Goal: Task Accomplishment & Management: Manage account settings

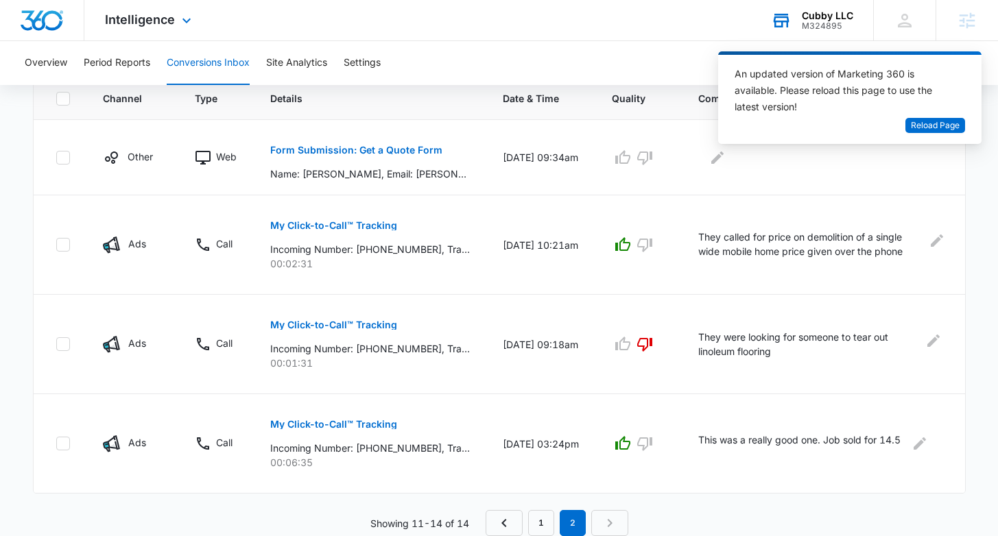
click at [835, 9] on div "Cubby LLC M324895 Your Accounts View All" at bounding box center [811, 20] width 123 height 40
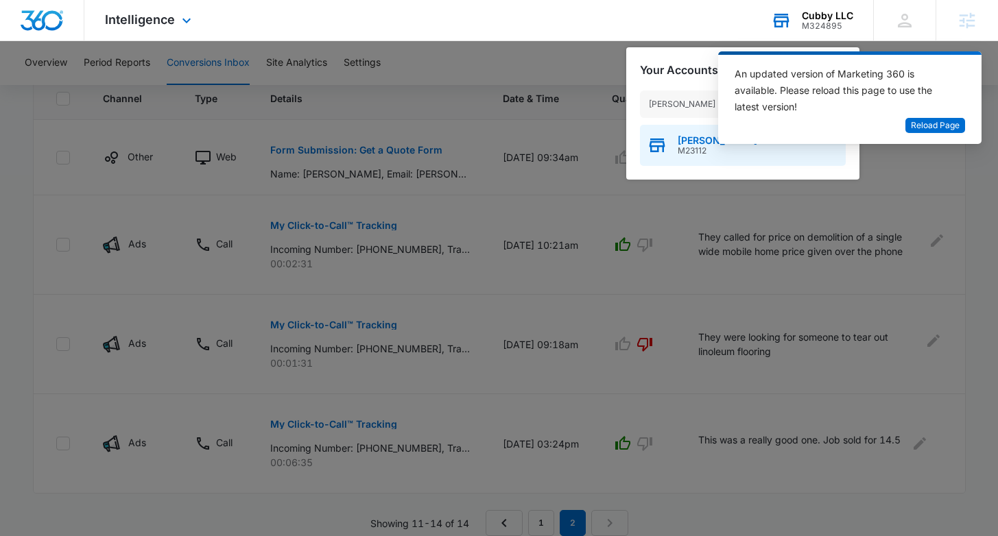
type input "heather lynn law"
click at [692, 145] on span "Heather Lynn Law" at bounding box center [718, 140] width 80 height 11
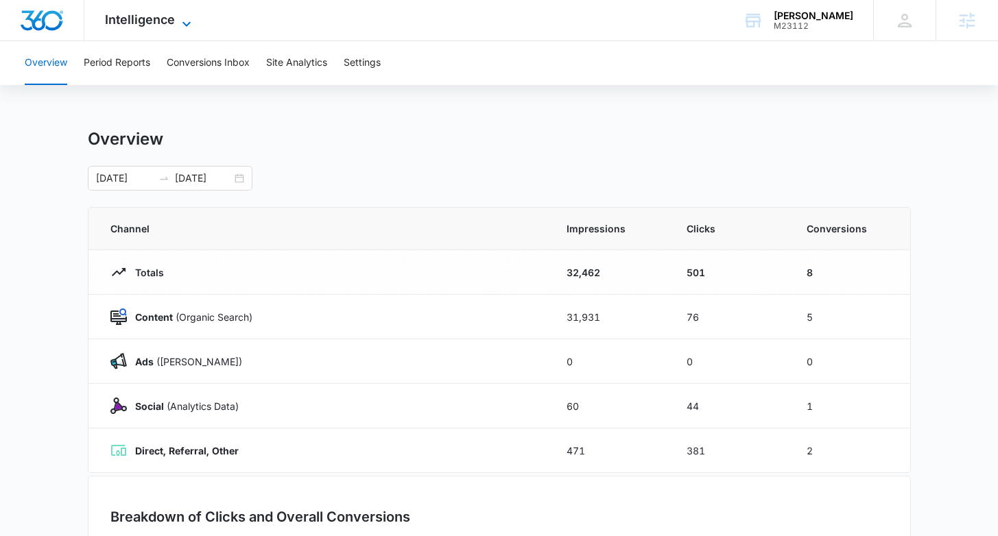
click at [143, 19] on span "Intelligence" at bounding box center [140, 19] width 70 height 14
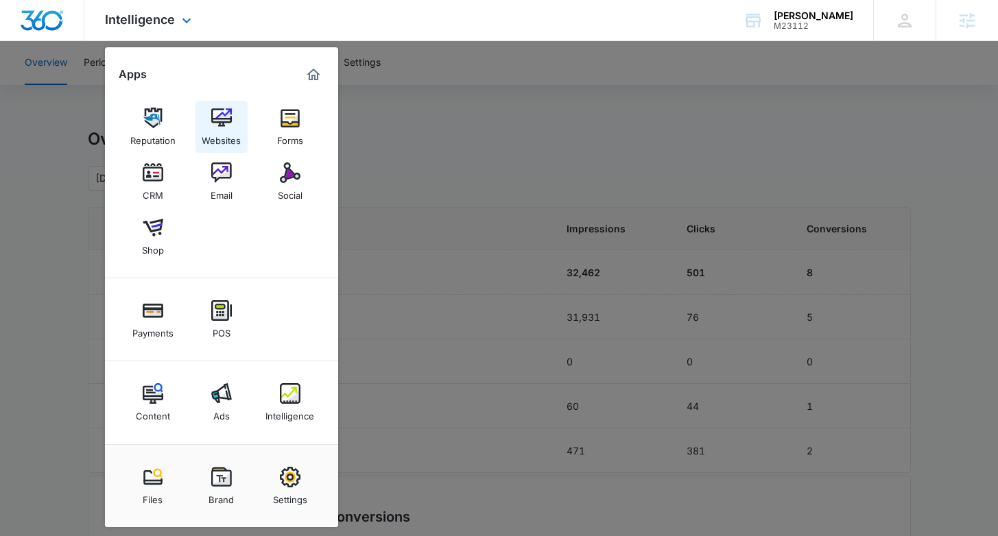
click at [222, 120] on img at bounding box center [221, 118] width 21 height 21
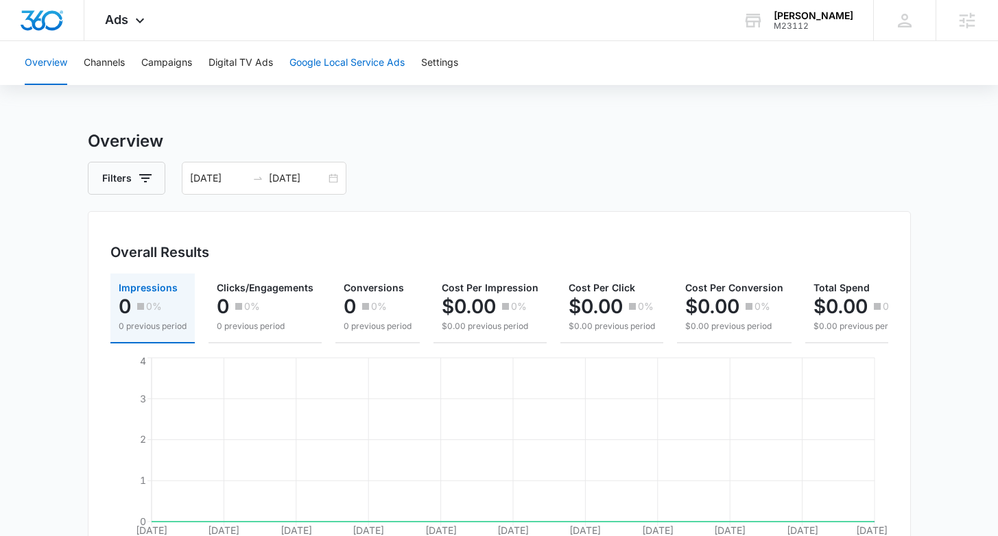
click at [340, 66] on button "Google Local Service Ads" at bounding box center [346, 63] width 115 height 44
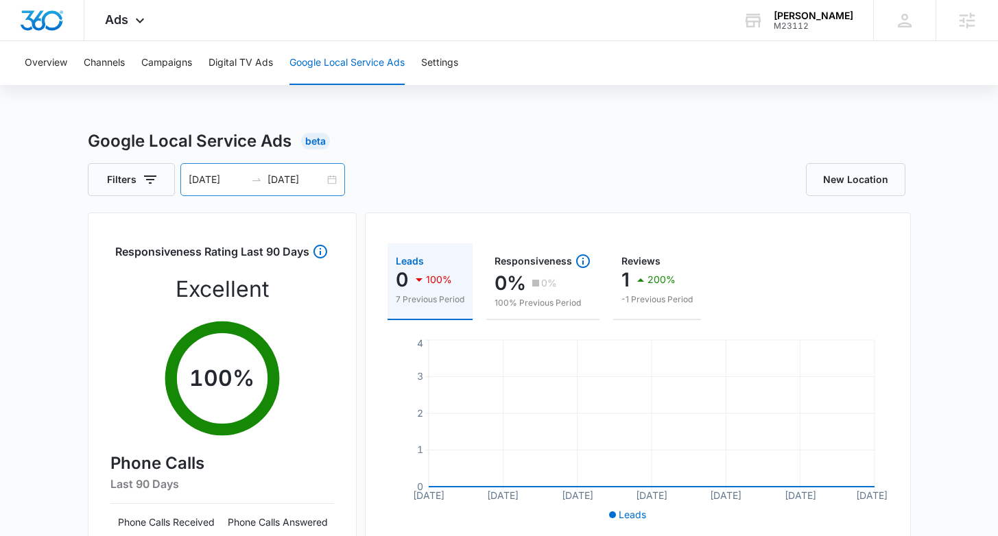
click at [333, 178] on div "08/16/2025 09/15/2025" at bounding box center [262, 179] width 165 height 33
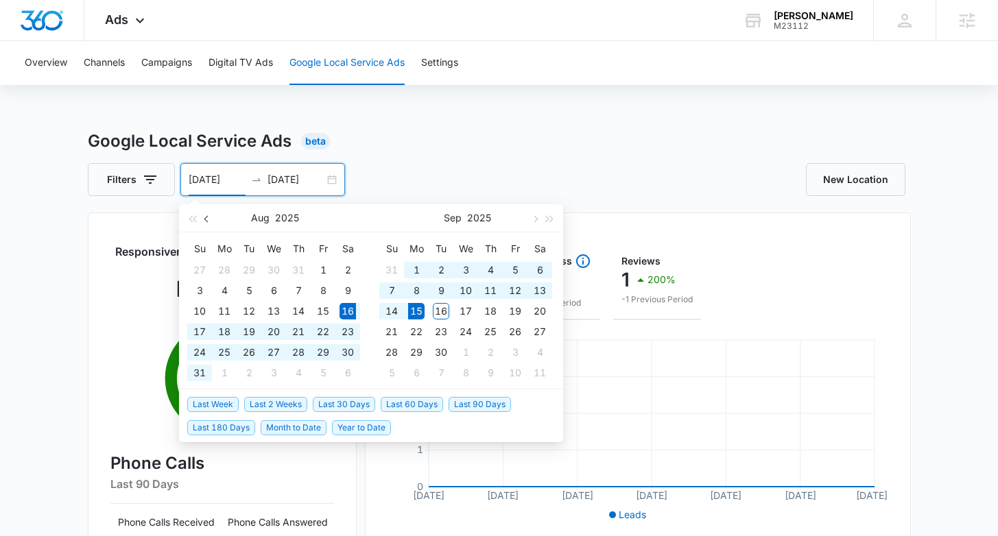
click at [206, 217] on span "button" at bounding box center [207, 218] width 7 height 7
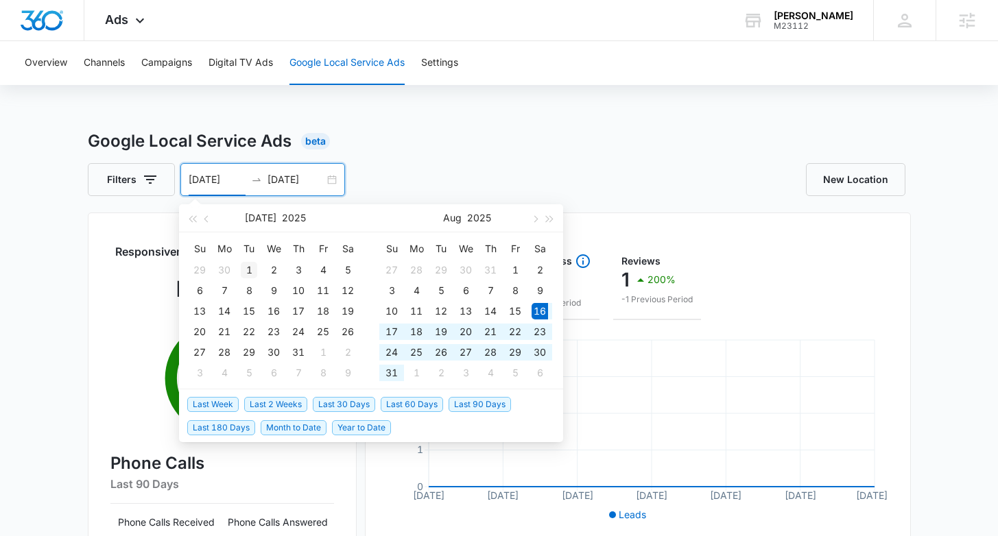
type input "07/01/2025"
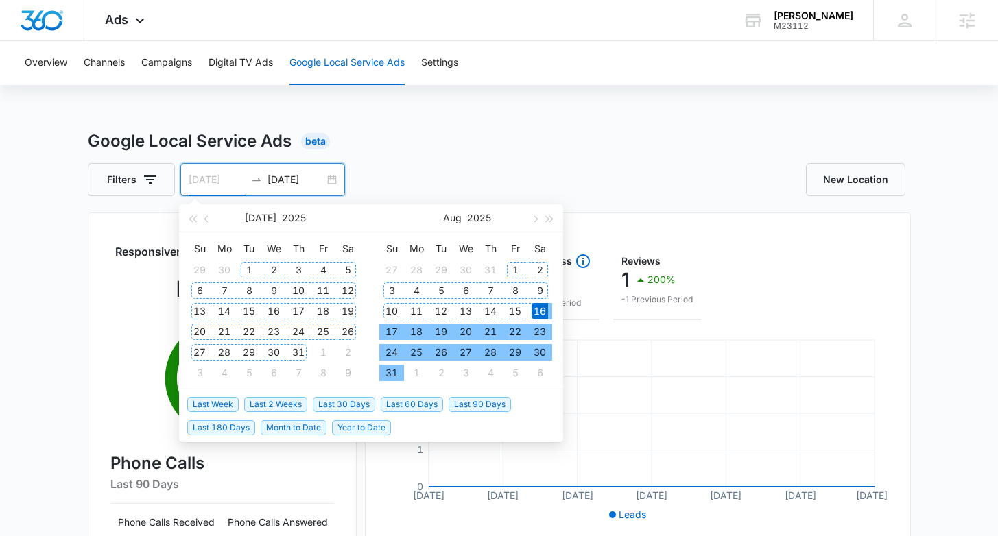
click at [248, 268] on div "1" at bounding box center [249, 270] width 16 height 16
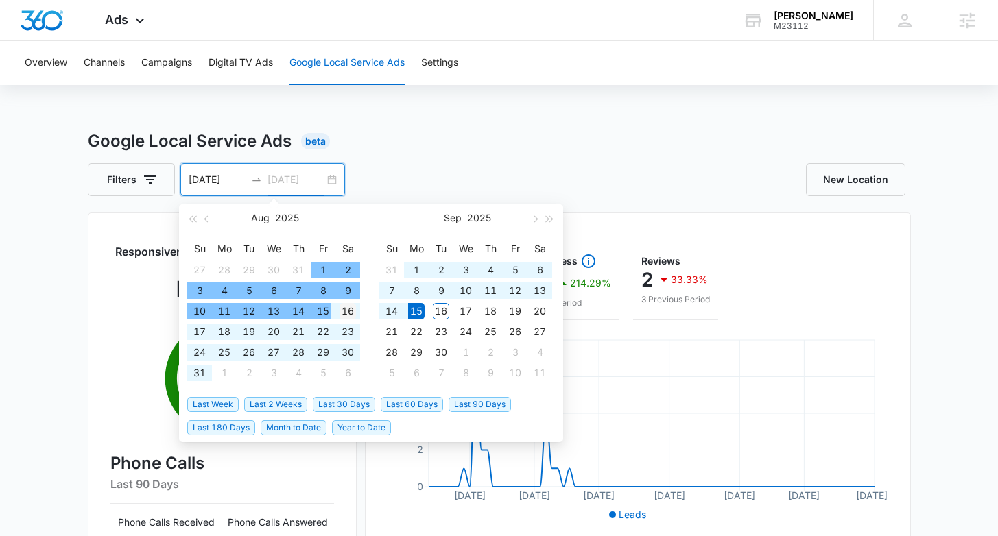
type input "08/16/2025"
click at [357, 316] on td "16" at bounding box center [347, 311] width 25 height 21
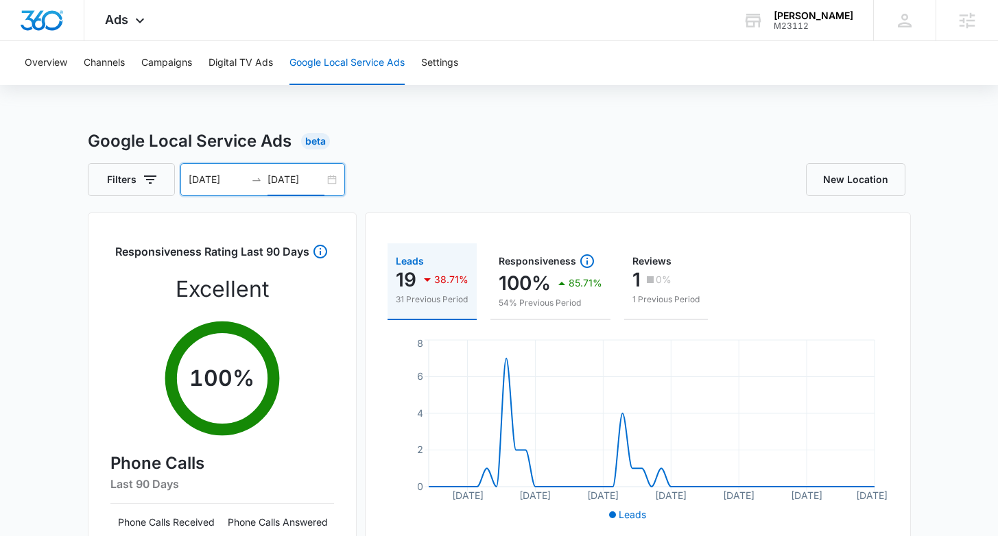
click at [332, 185] on div "07/01/2025 08/16/2025" at bounding box center [262, 179] width 165 height 33
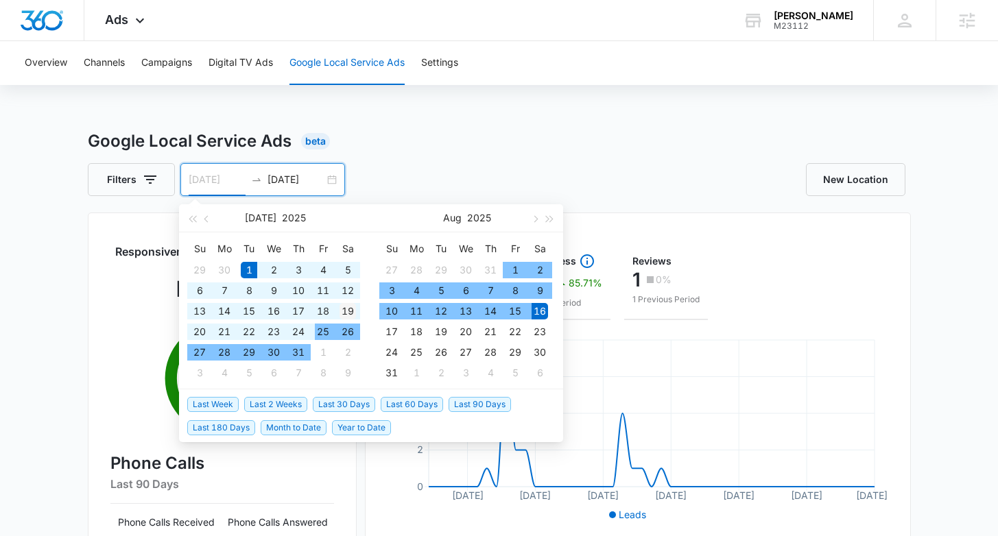
type input "07/19/2025"
click at [346, 313] on div "19" at bounding box center [348, 311] width 16 height 16
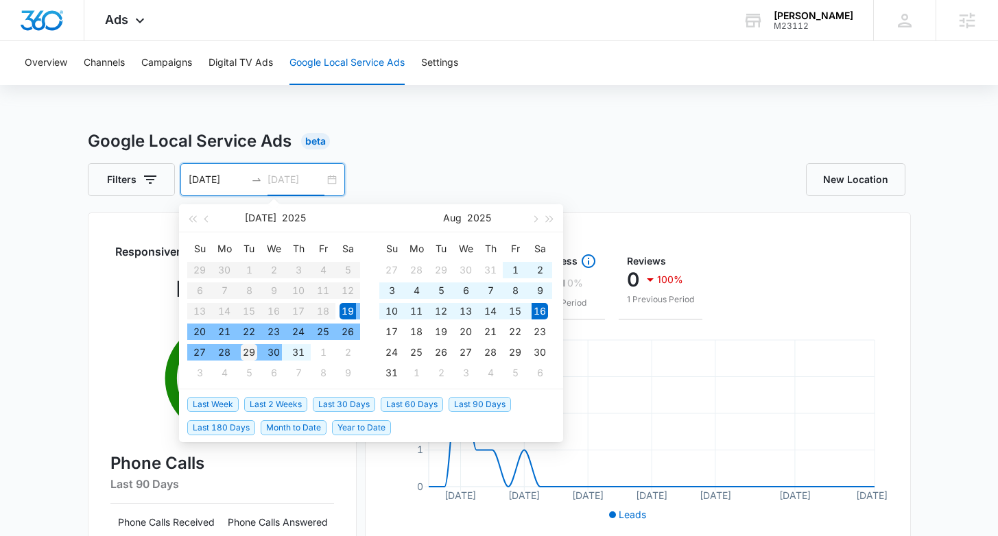
type input "07/29/2025"
click at [251, 352] on div "29" at bounding box center [249, 352] width 16 height 16
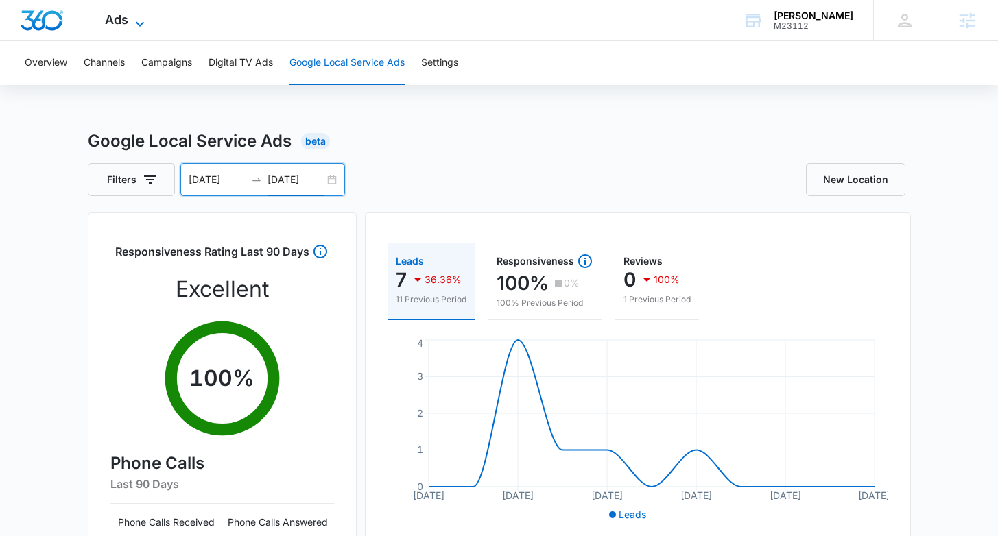
click at [113, 19] on span "Ads" at bounding box center [116, 19] width 23 height 14
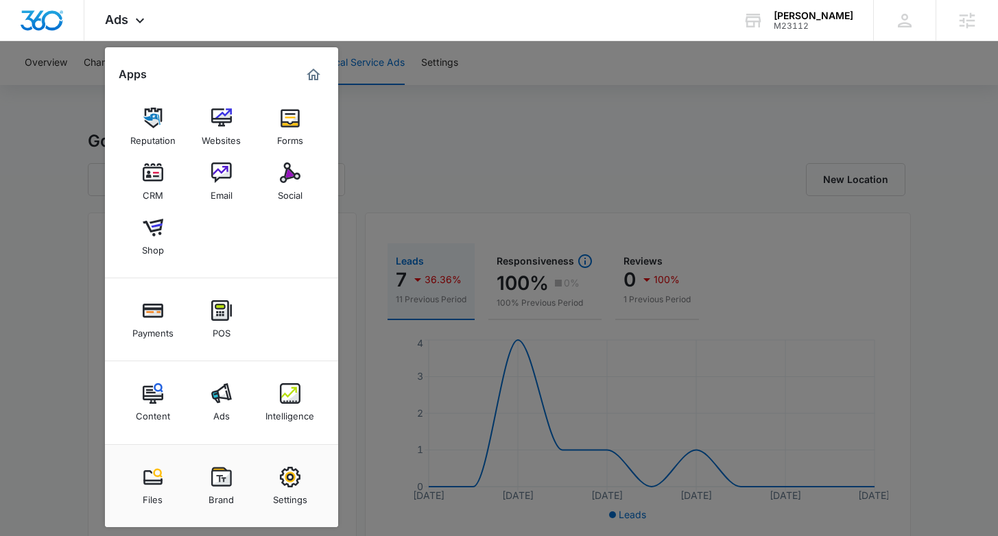
click at [283, 385] on img at bounding box center [290, 393] width 21 height 21
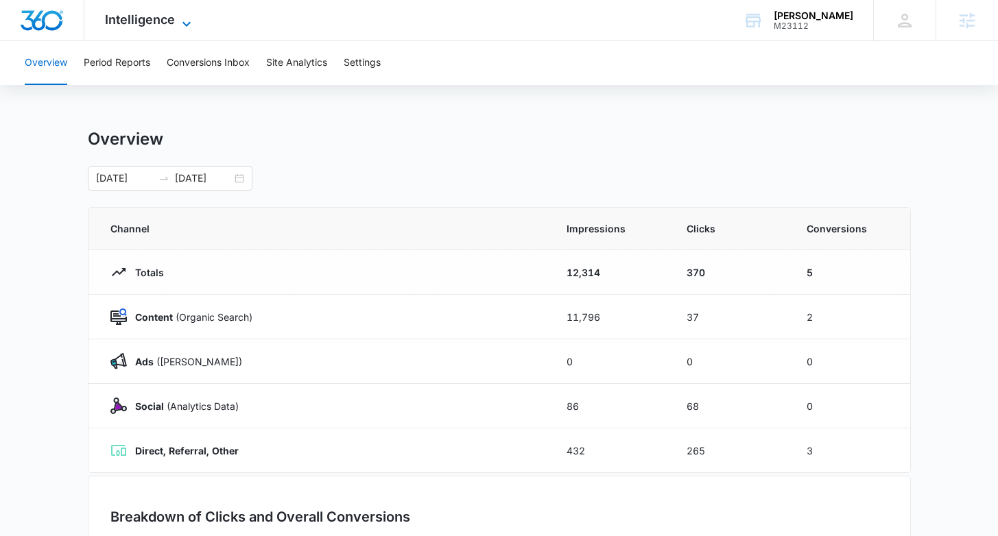
click at [144, 23] on span "Intelligence" at bounding box center [140, 19] width 70 height 14
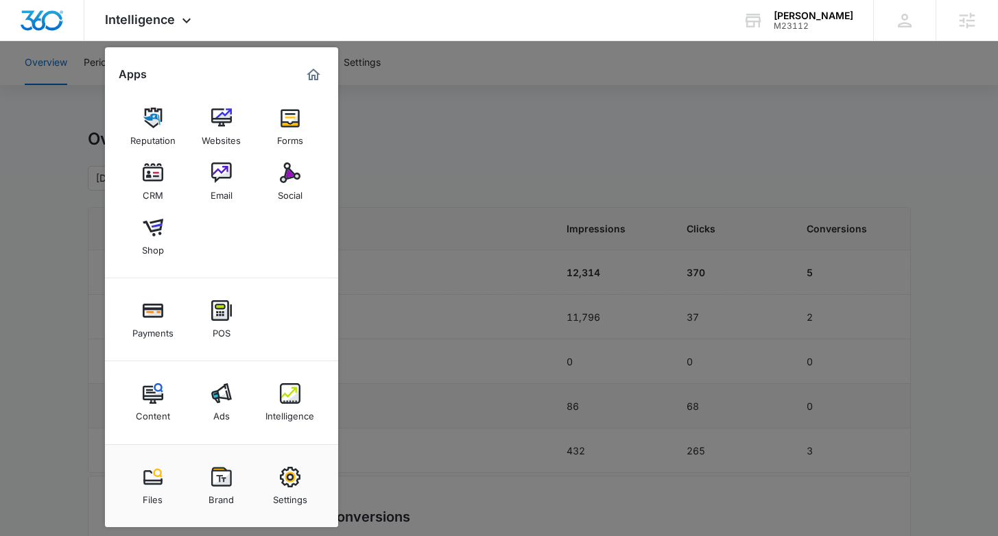
click at [153, 394] on img at bounding box center [153, 393] width 21 height 21
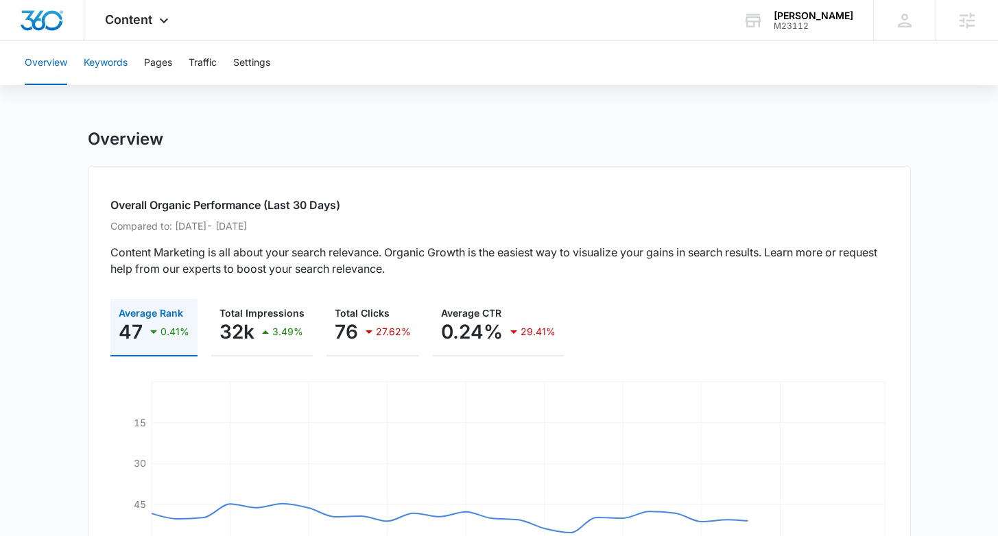
click at [102, 56] on button "Keywords" at bounding box center [106, 63] width 44 height 44
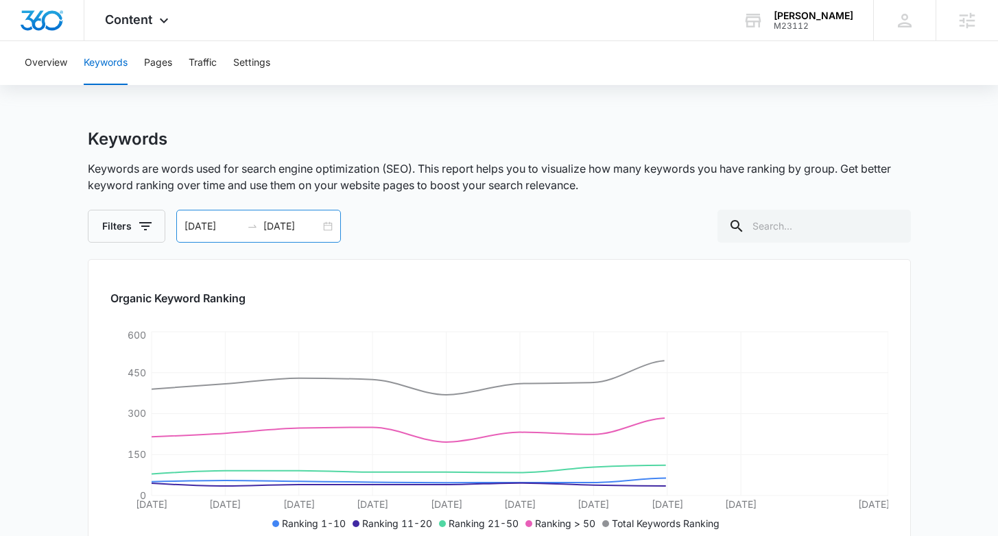
click at [327, 225] on div "07/19/2025 07/29/2025" at bounding box center [258, 226] width 165 height 33
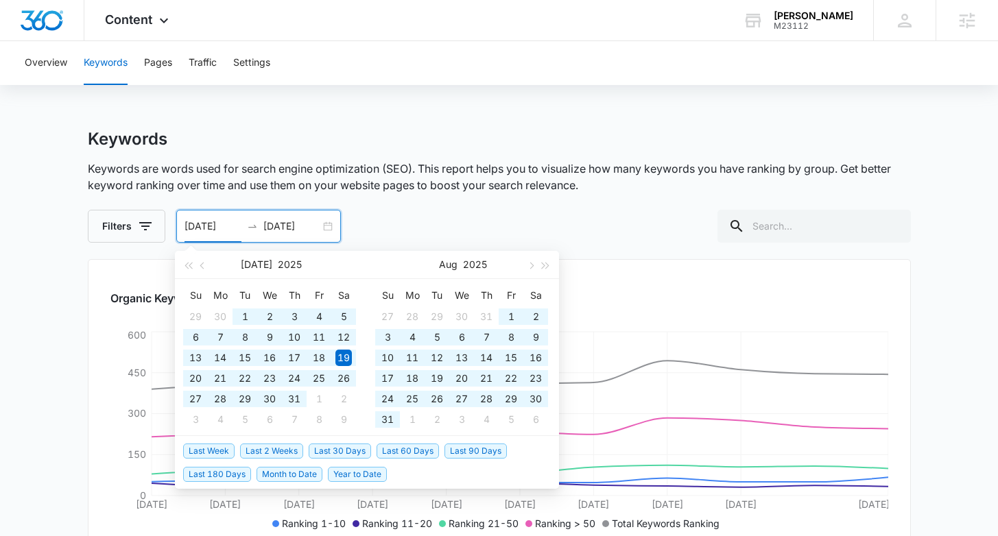
click at [228, 474] on span "Last 180 Days" at bounding box center [217, 474] width 68 height 15
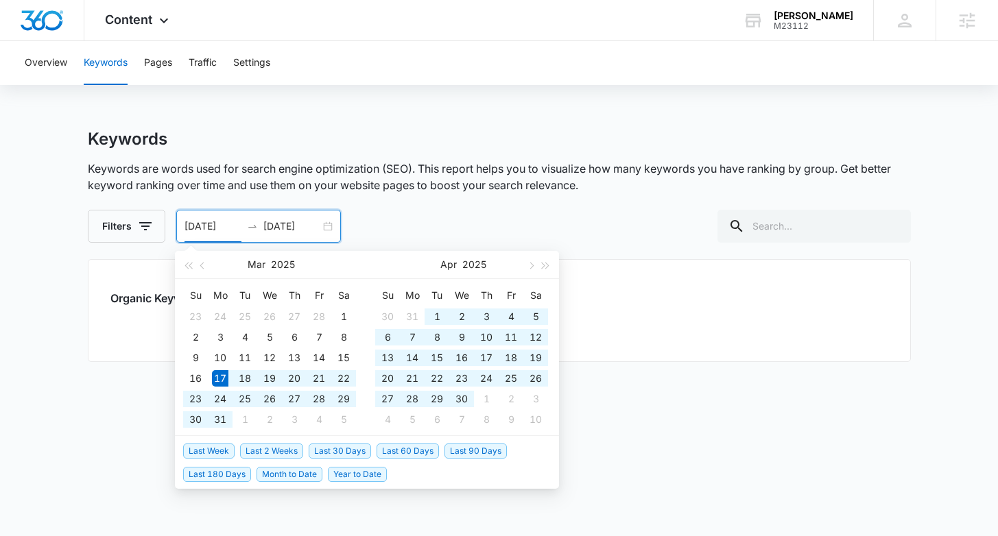
type input "03/17/2025"
type input "09/13/2025"
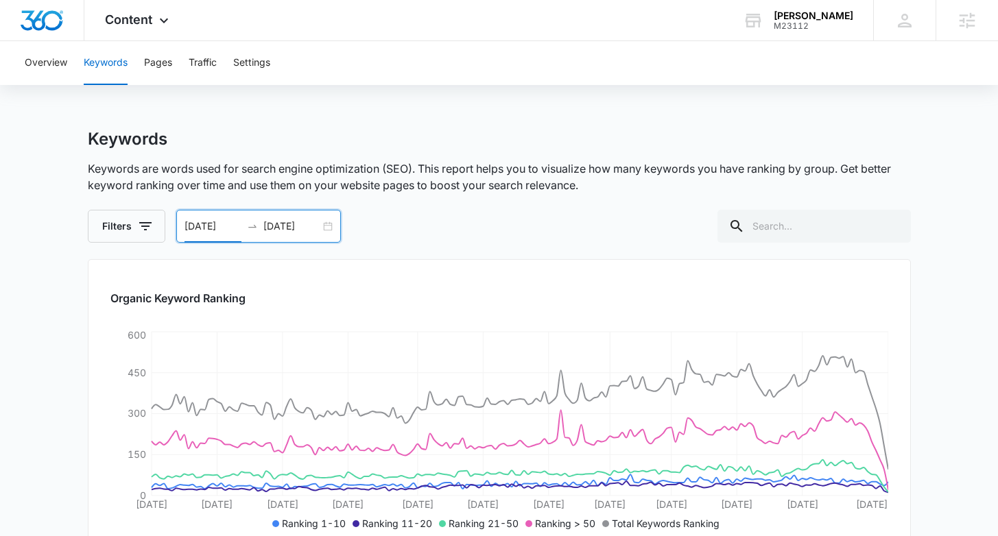
click at [329, 228] on div "03/17/2025 09/13/2025" at bounding box center [258, 226] width 165 height 33
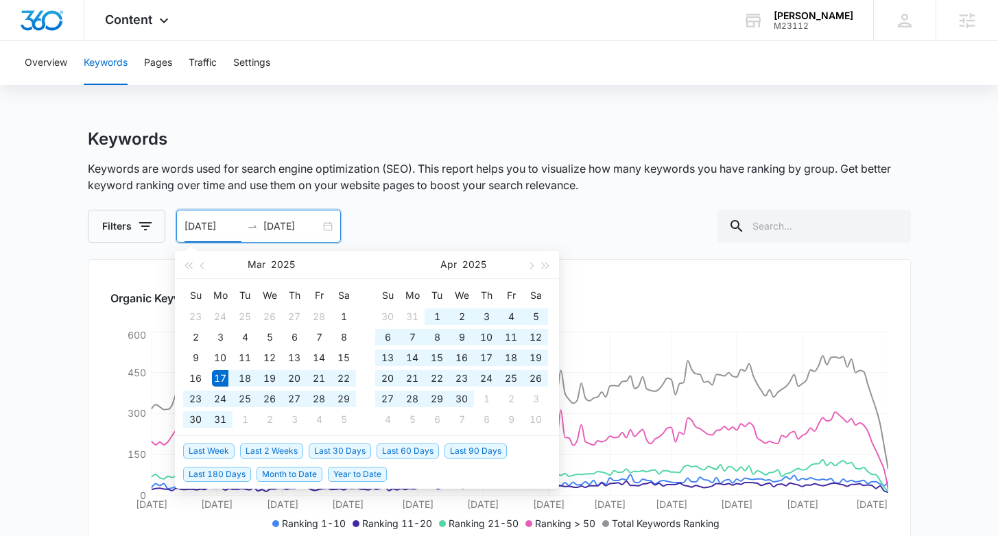
click at [236, 225] on input "03/17/2025" at bounding box center [213, 226] width 57 height 15
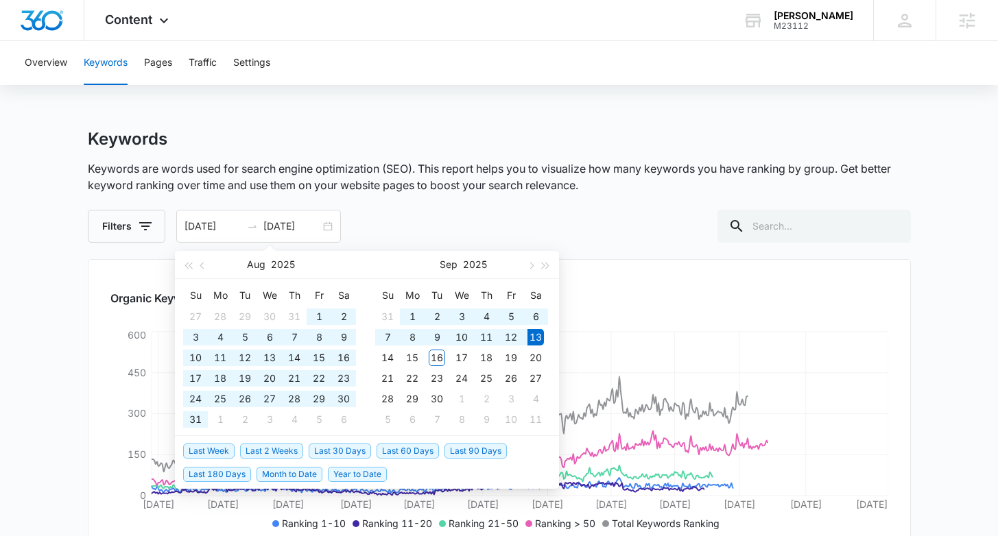
click at [567, 169] on p "Keywords are words used for search engine optimization (SEO). This report helps…" at bounding box center [499, 177] width 823 height 33
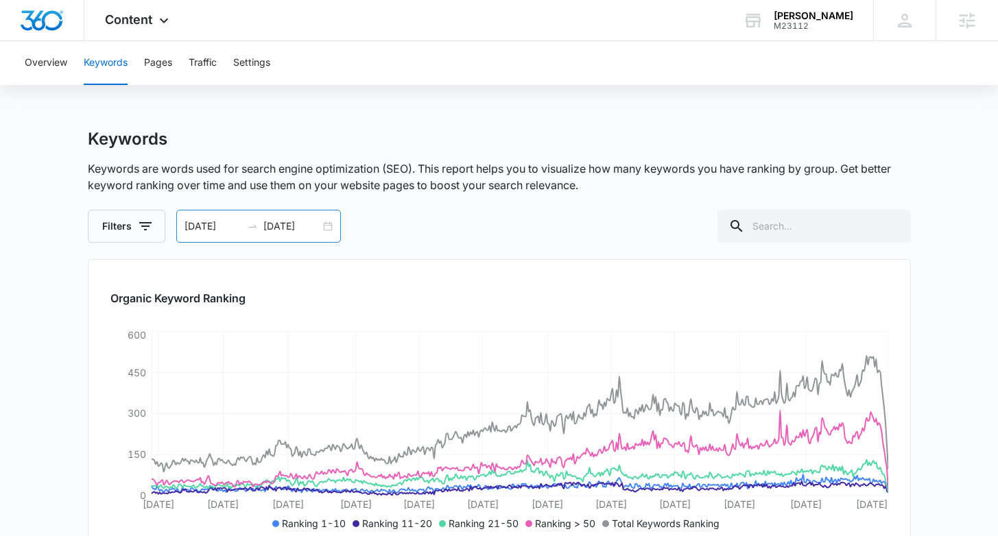
click at [323, 227] on div "03/17/2024 09/13/2025" at bounding box center [258, 226] width 165 height 33
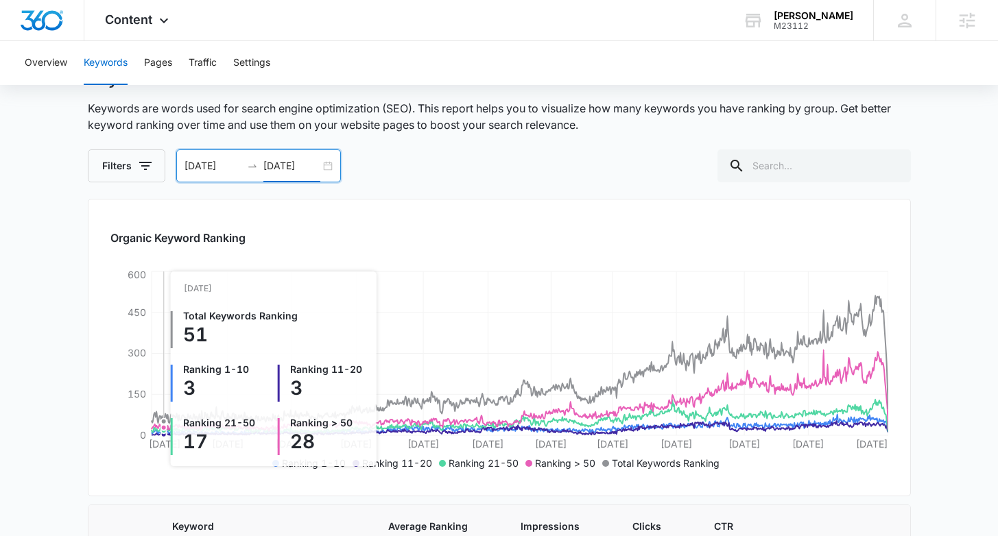
scroll to position [58, 0]
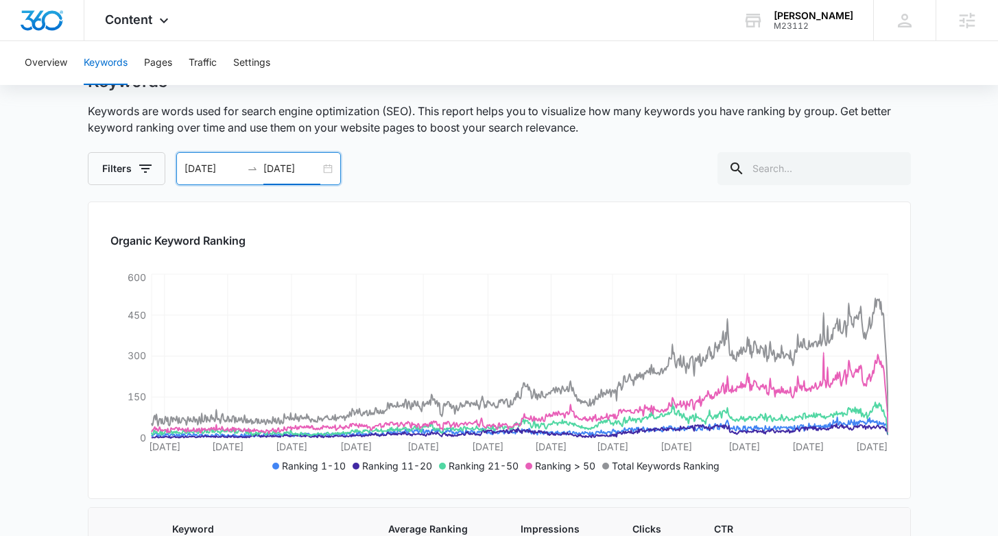
click at [235, 168] on input "03/17/2023" at bounding box center [213, 168] width 57 height 15
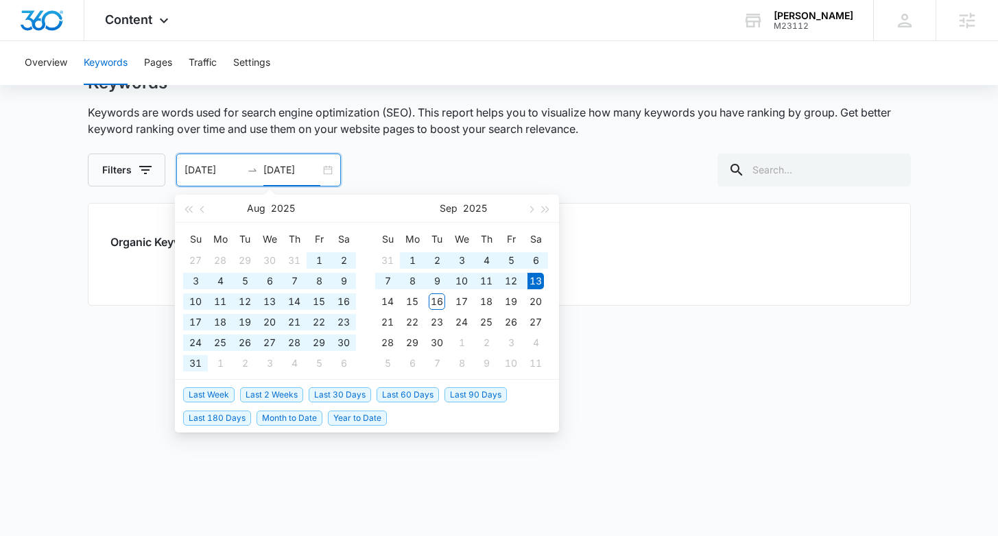
scroll to position [56, 0]
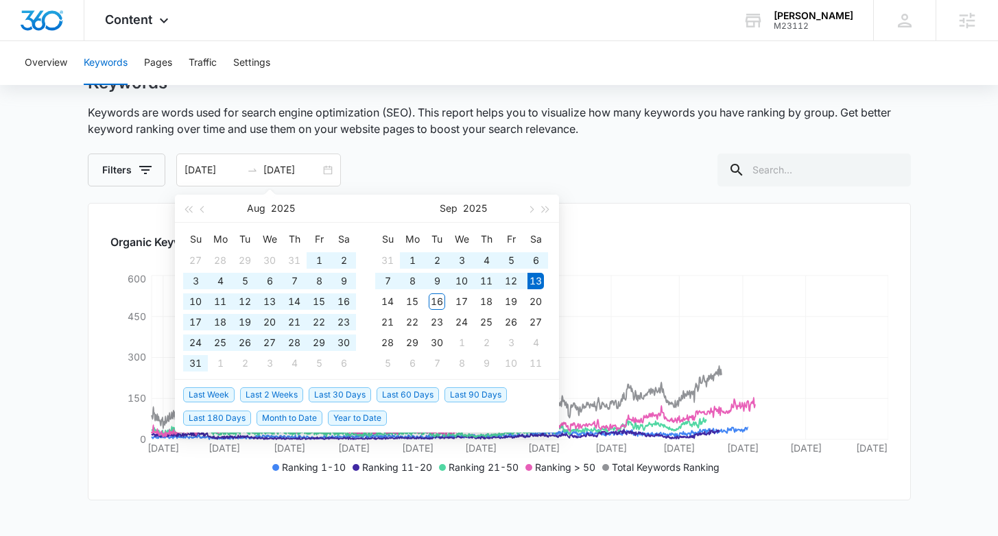
click at [474, 132] on p "Keywords are words used for search engine optimization (SEO). This report helps…" at bounding box center [499, 120] width 823 height 33
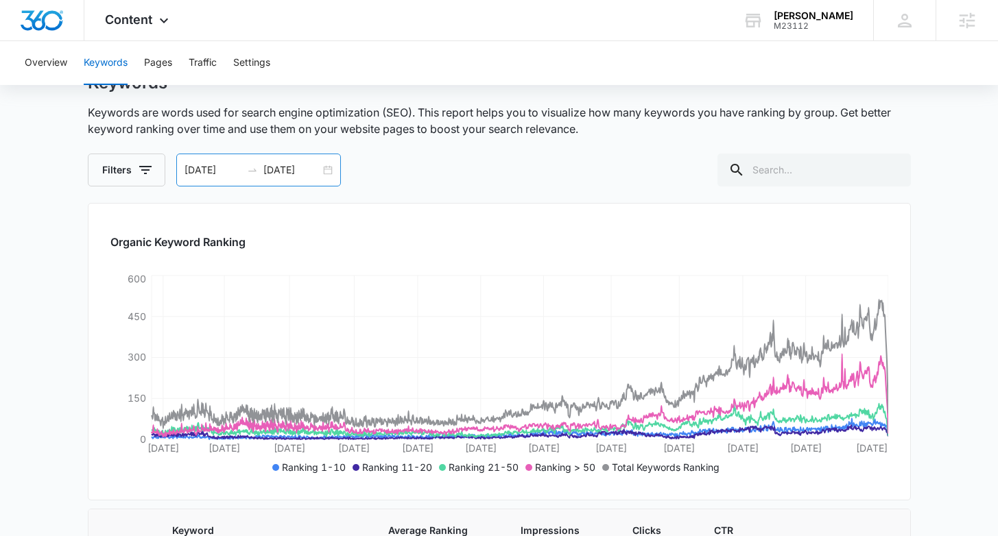
click at [235, 172] on input "03/17/2022" at bounding box center [213, 170] width 57 height 15
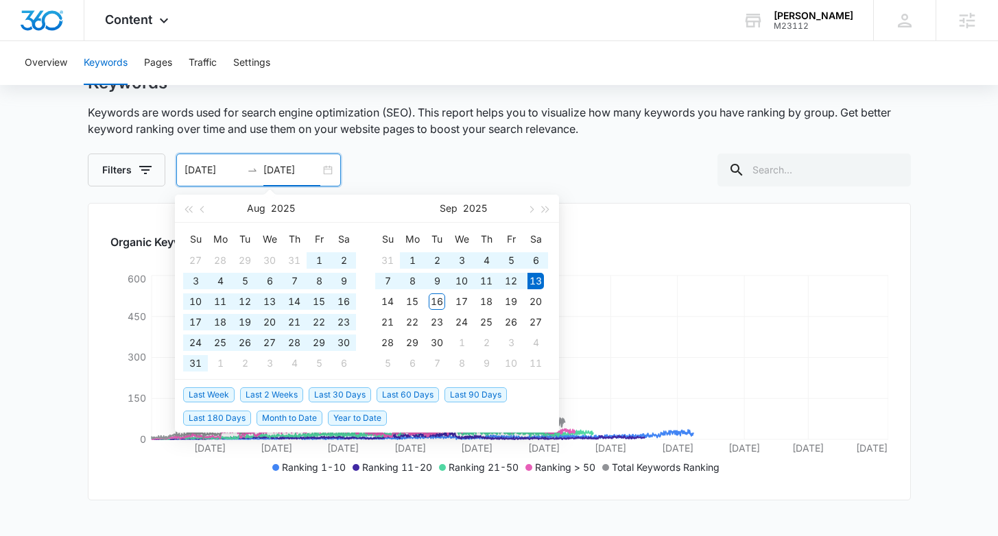
click at [435, 155] on div "Filters 03/17/2020 09/13/2025 Aug 2025 Su Mo Tu We Th Fr Sa 27 28 29 30 31 1 2 …" at bounding box center [499, 170] width 823 height 33
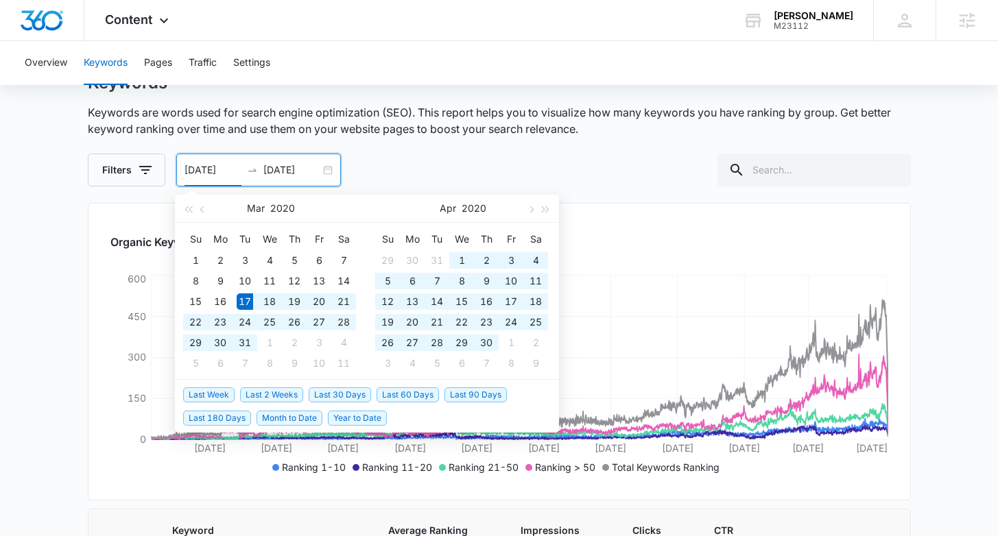
drag, startPoint x: 235, startPoint y: 173, endPoint x: 224, endPoint y: 173, distance: 11.0
click at [224, 173] on input "03/17/2020" at bounding box center [213, 170] width 57 height 15
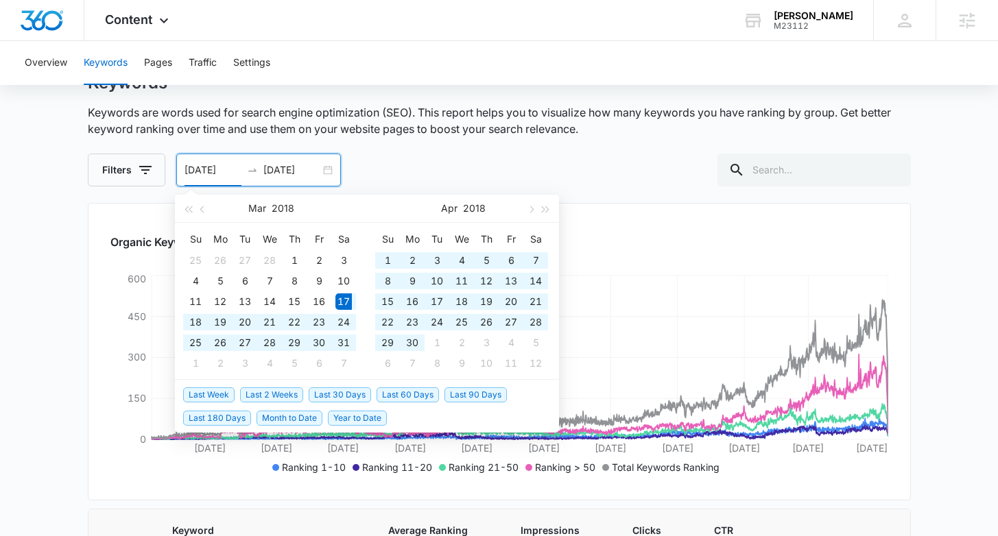
type input "03/17/2018"
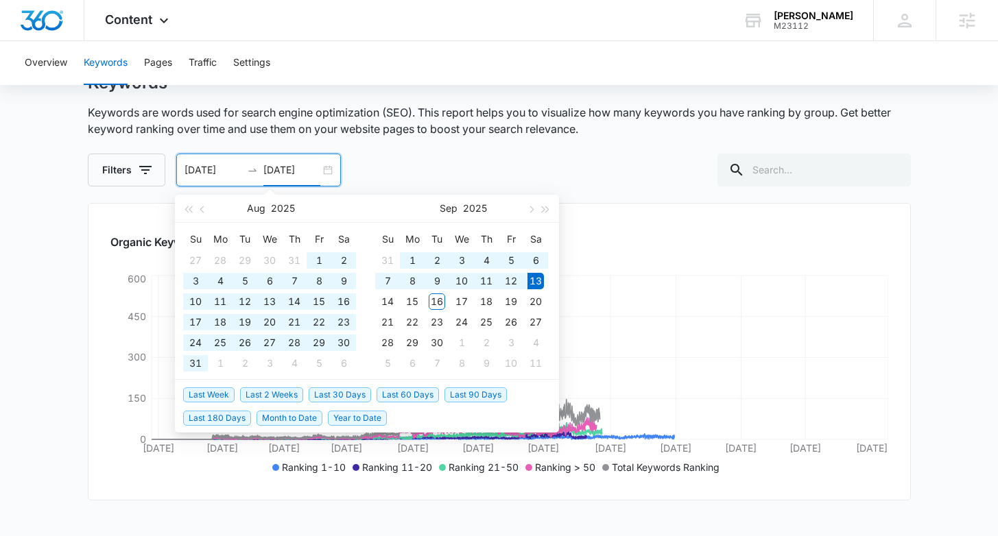
click at [440, 141] on div "Keywords Keywords are words used for search engine optimization (SEO). This rep…" at bounding box center [499, 130] width 823 height 114
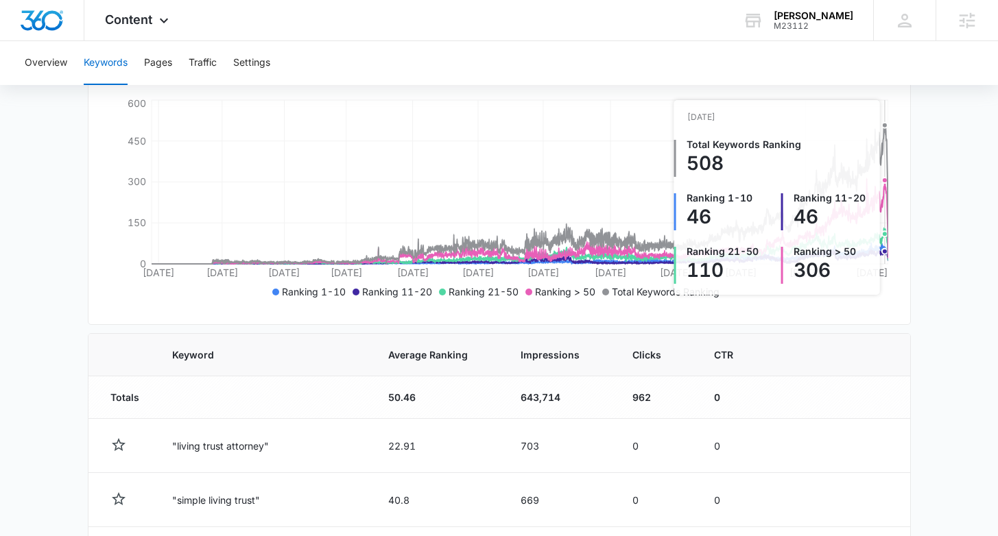
scroll to position [278, 0]
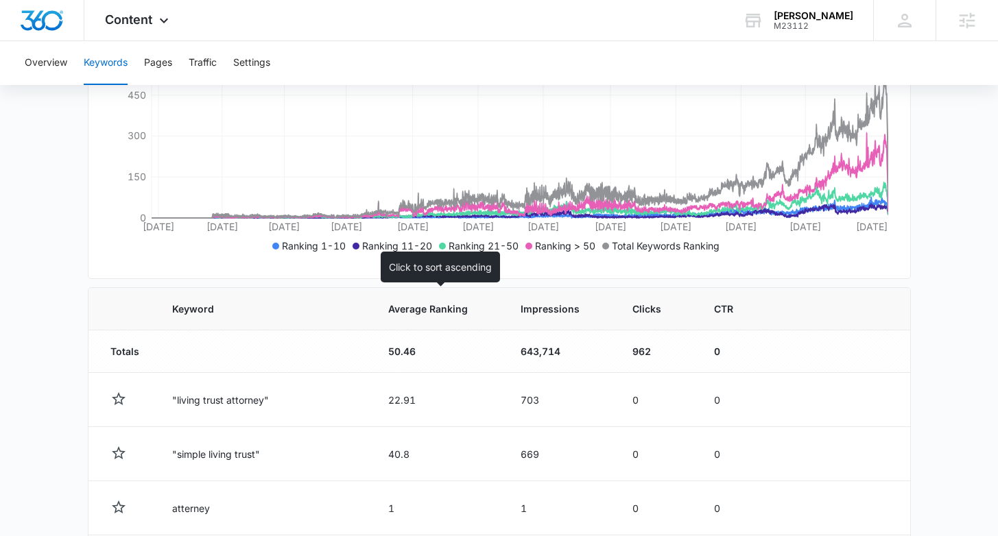
click at [405, 313] on span "Average Ranking" at bounding box center [428, 309] width 80 height 14
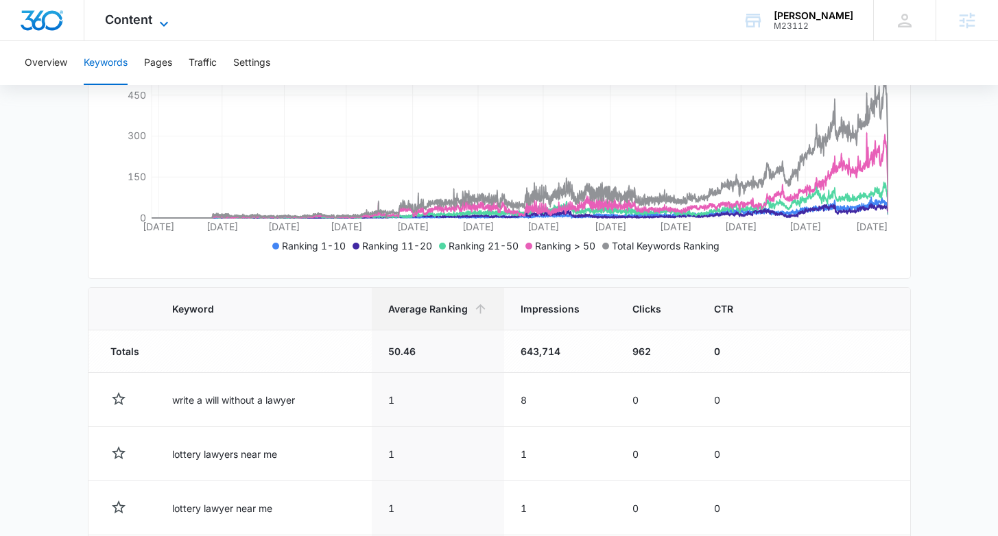
click at [133, 16] on span "Content" at bounding box center [128, 19] width 47 height 14
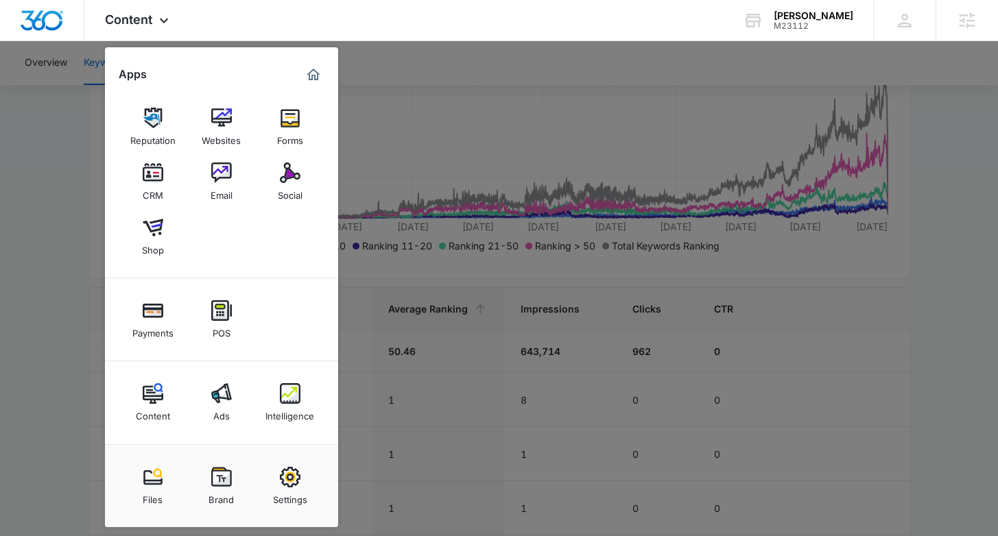
click at [915, 287] on div at bounding box center [499, 268] width 998 height 536
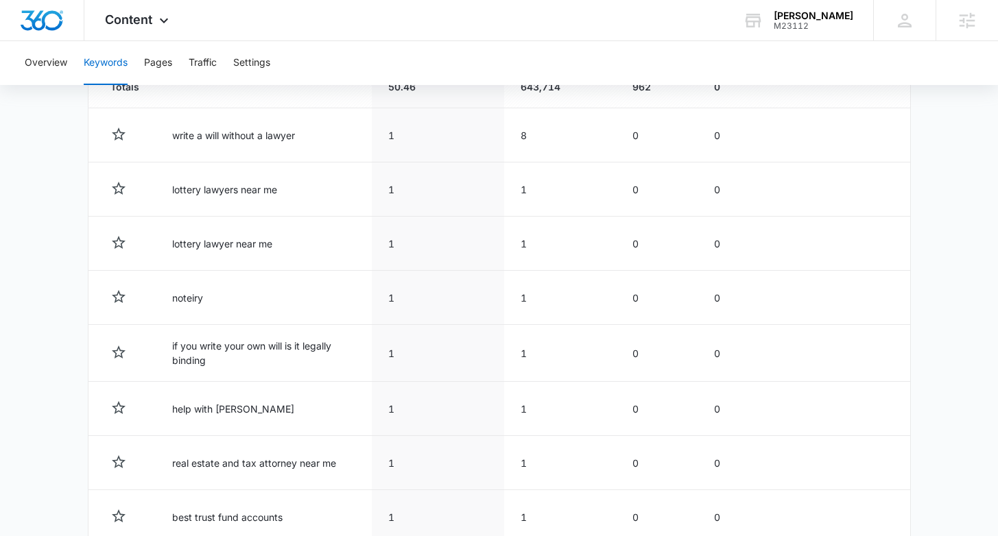
scroll to position [737, 0]
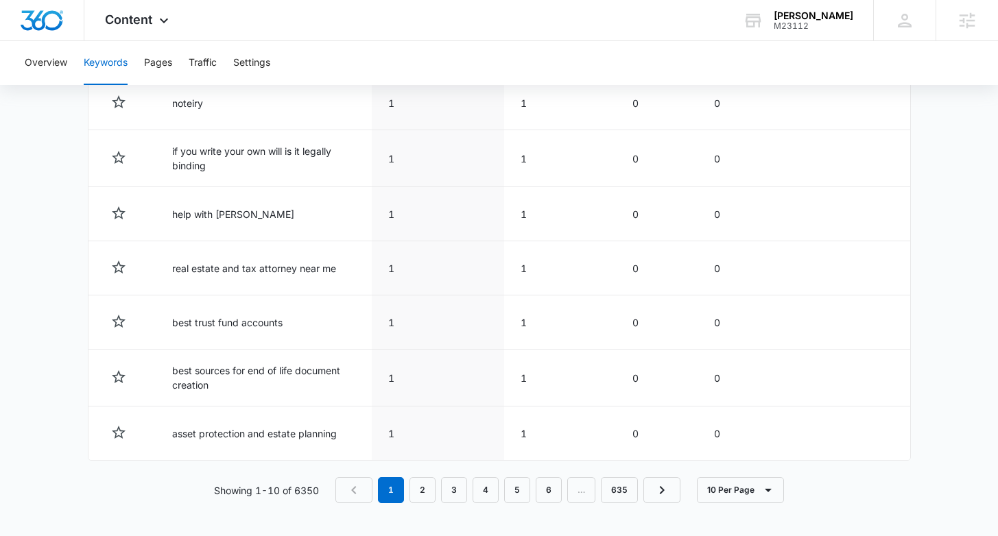
click at [754, 489] on button "10 Per Page" at bounding box center [740, 490] width 87 height 26
click at [761, 450] on div "100 Per Page" at bounding box center [745, 450] width 60 height 10
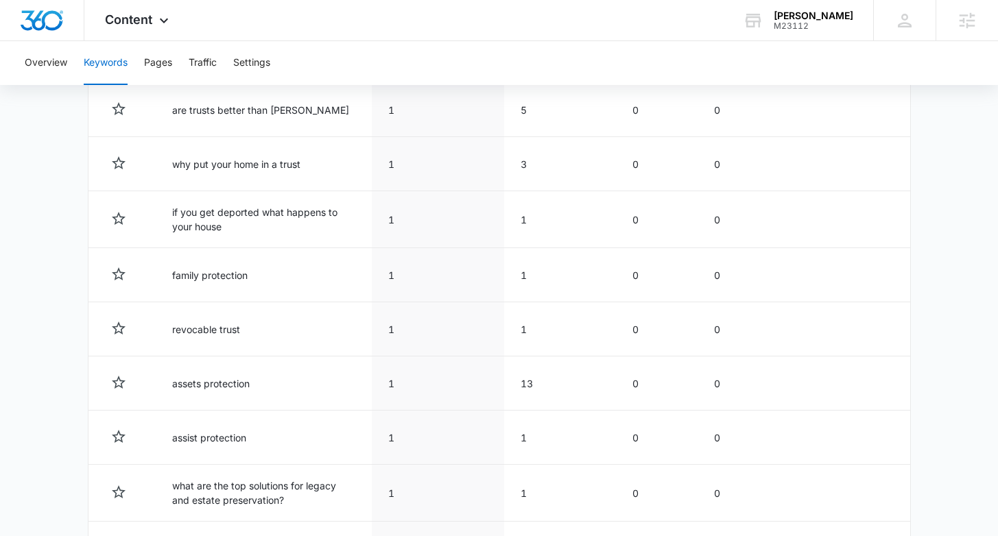
scroll to position [5650, 0]
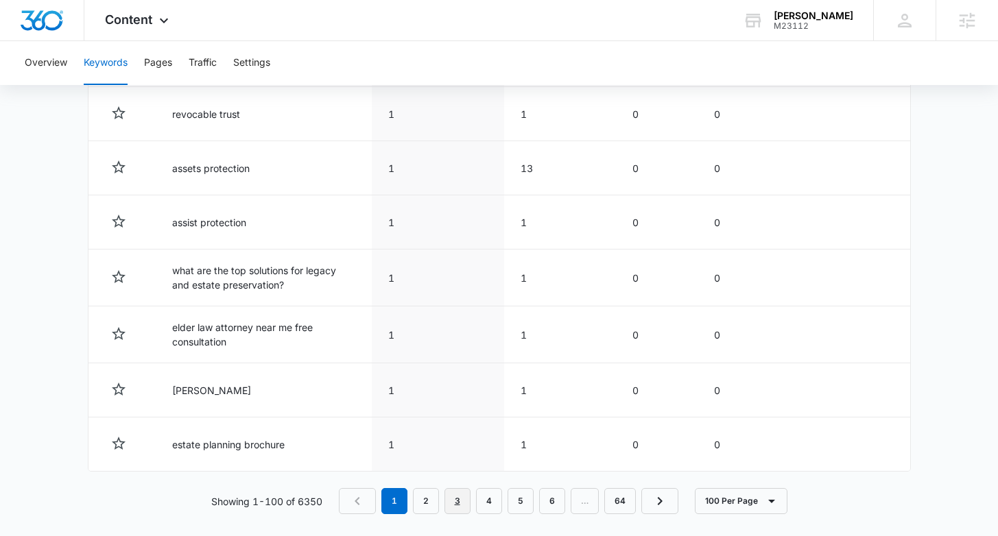
click at [462, 495] on link "3" at bounding box center [457, 501] width 26 height 26
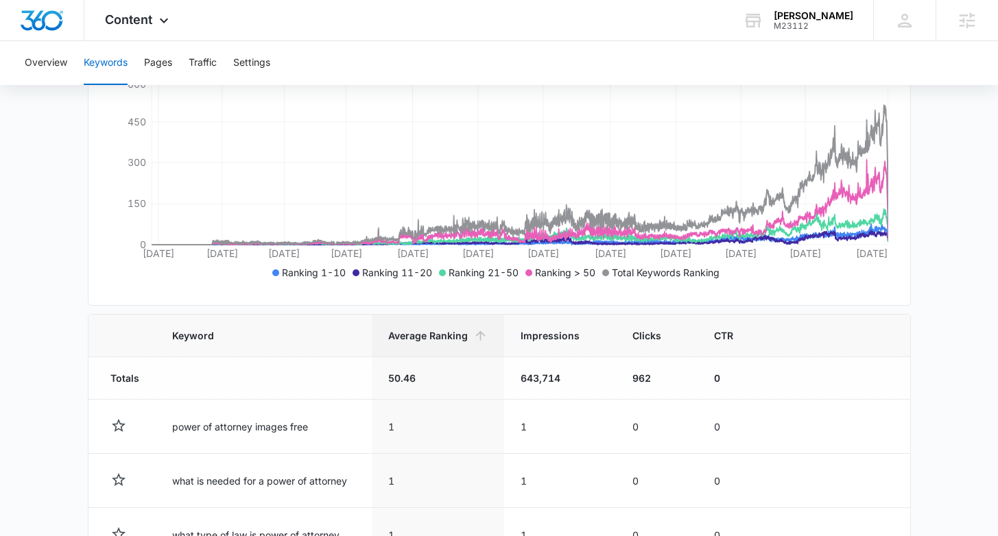
scroll to position [5617, 0]
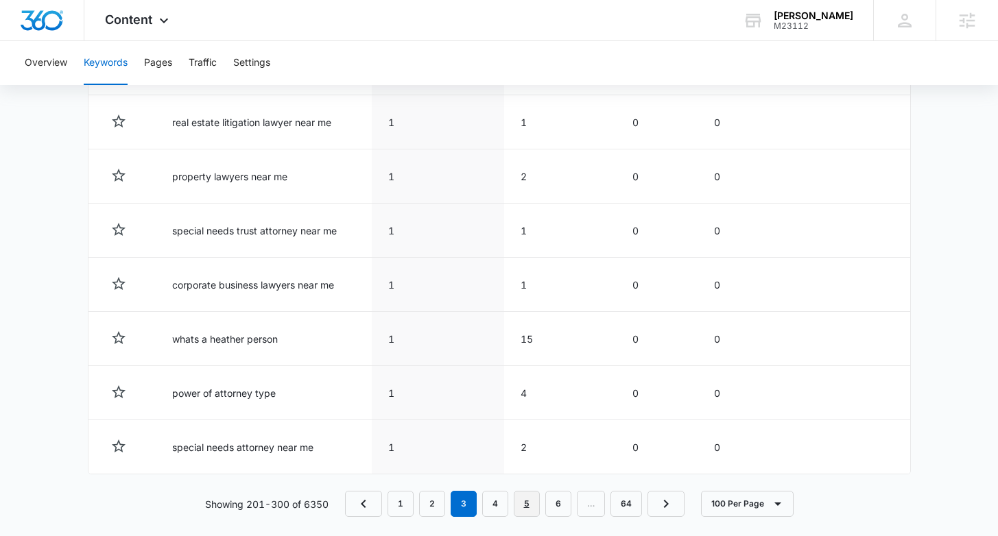
click at [527, 491] on link "5" at bounding box center [527, 504] width 26 height 26
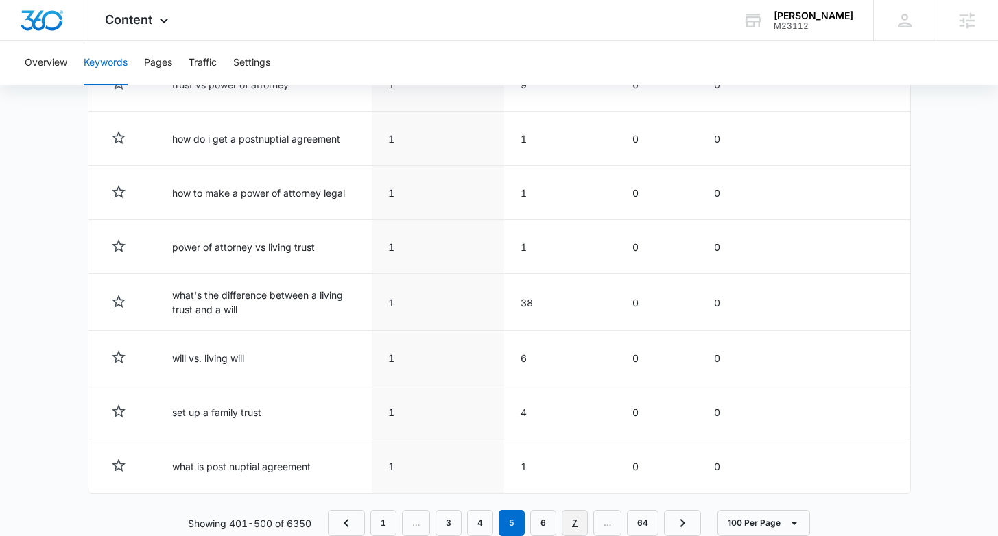
click at [577, 510] on link "7" at bounding box center [575, 523] width 26 height 26
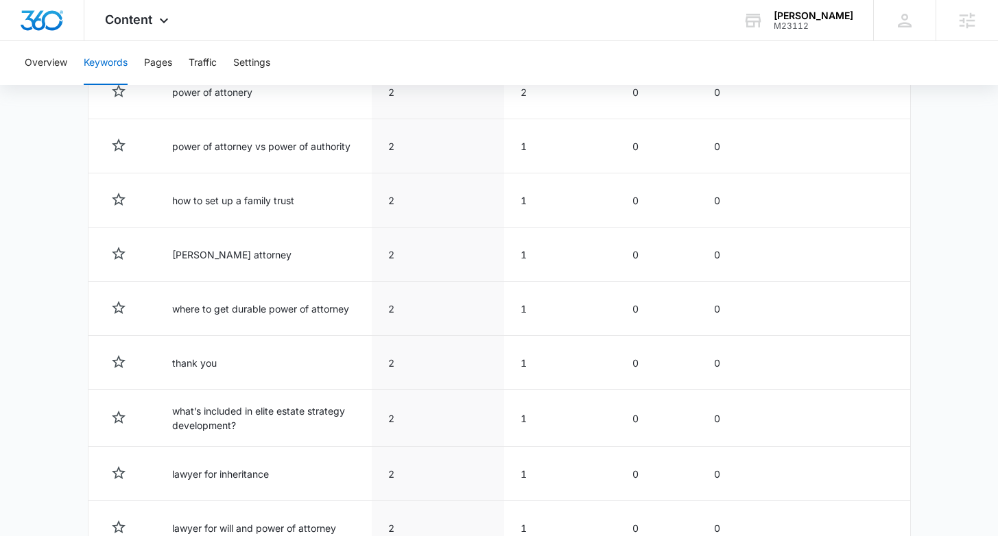
scroll to position [0, 0]
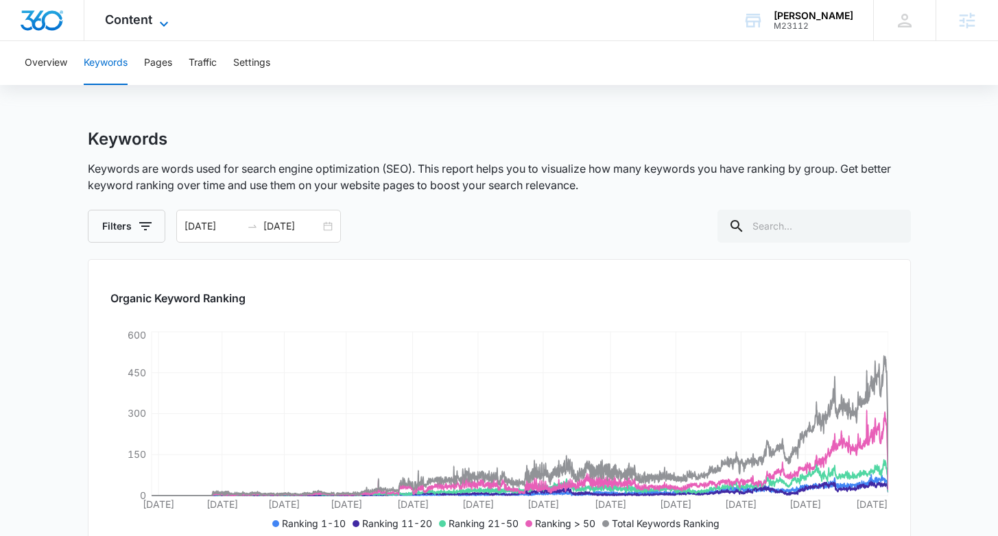
click at [156, 21] on icon at bounding box center [164, 24] width 16 height 16
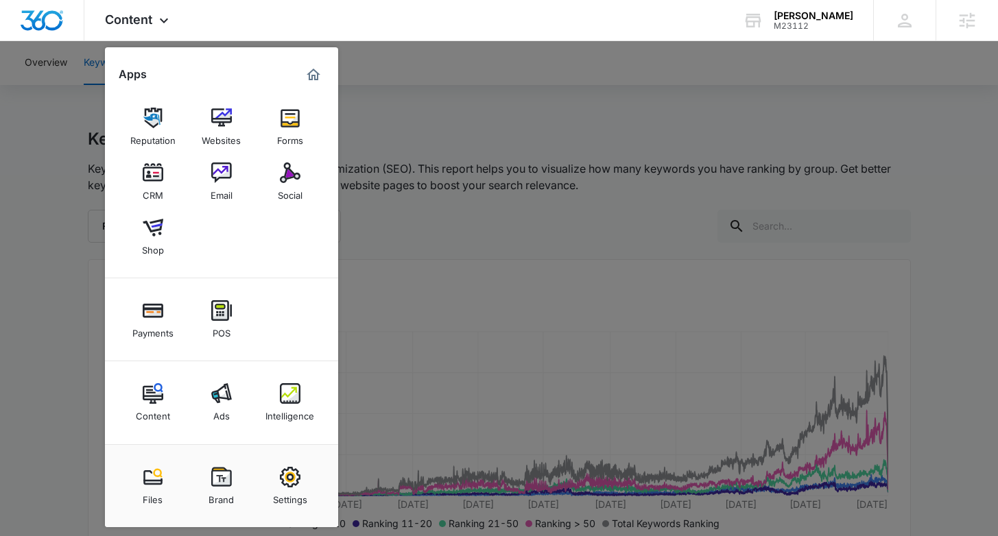
click at [890, 370] on div at bounding box center [499, 268] width 998 height 536
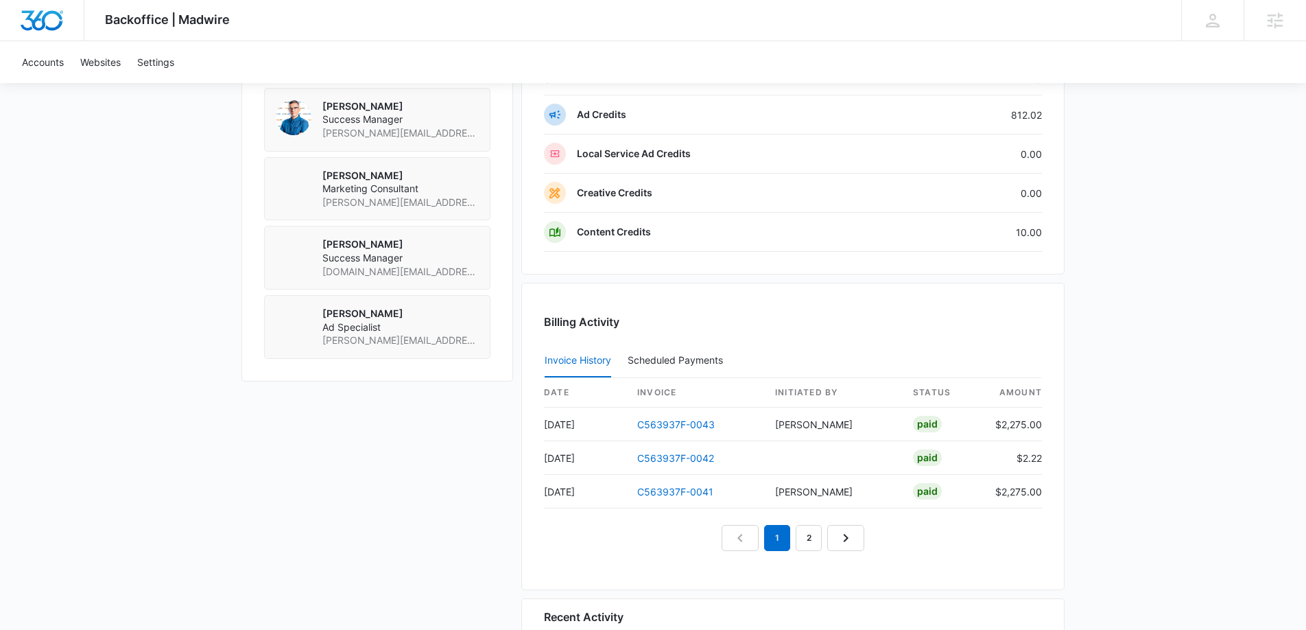
scroll to position [1028, 0]
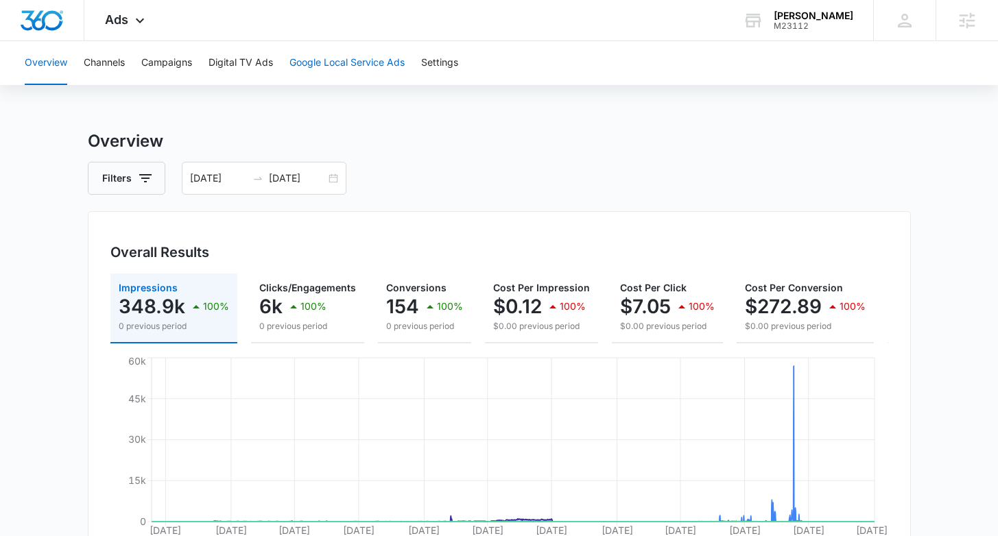
click at [374, 64] on button "Google Local Service Ads" at bounding box center [346, 63] width 115 height 44
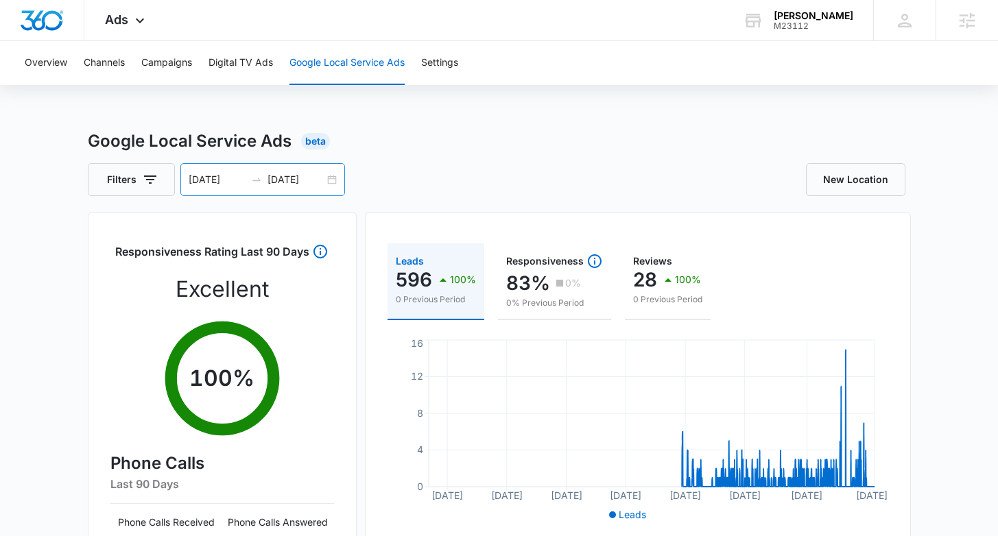
click at [335, 182] on div "03/17/2018 09/13/2025" at bounding box center [262, 179] width 165 height 33
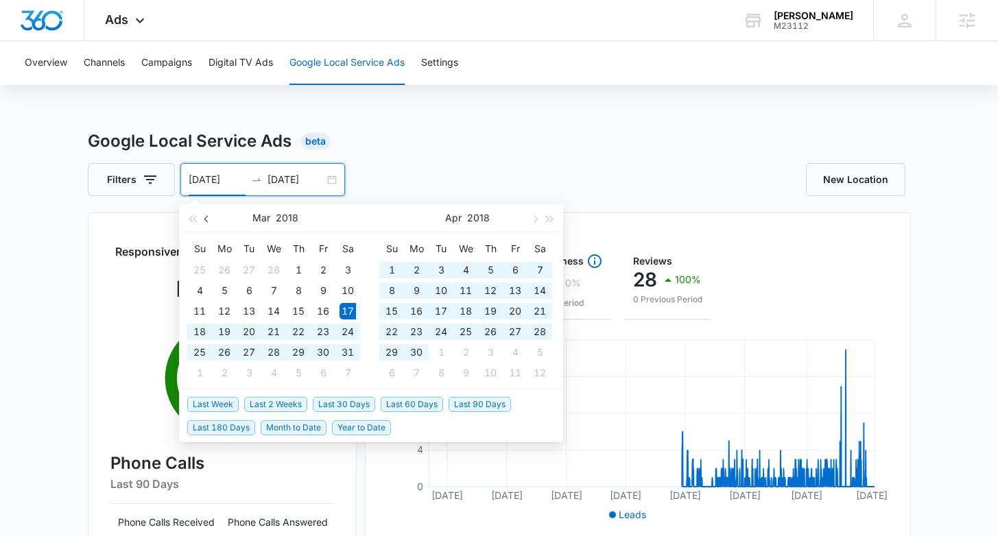
click at [206, 217] on span "button" at bounding box center [207, 218] width 7 height 7
click at [205, 218] on span "button" at bounding box center [207, 218] width 7 height 7
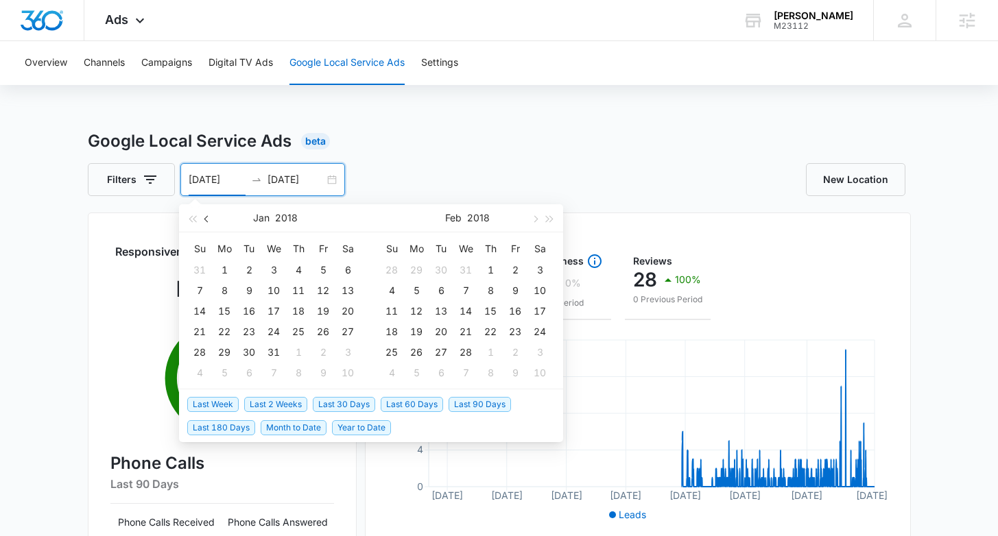
click at [205, 218] on span "button" at bounding box center [207, 218] width 7 height 7
click at [222, 402] on span "Last Week" at bounding box center [212, 404] width 51 height 15
type input "09/09/2025"
type input "09/16/2025"
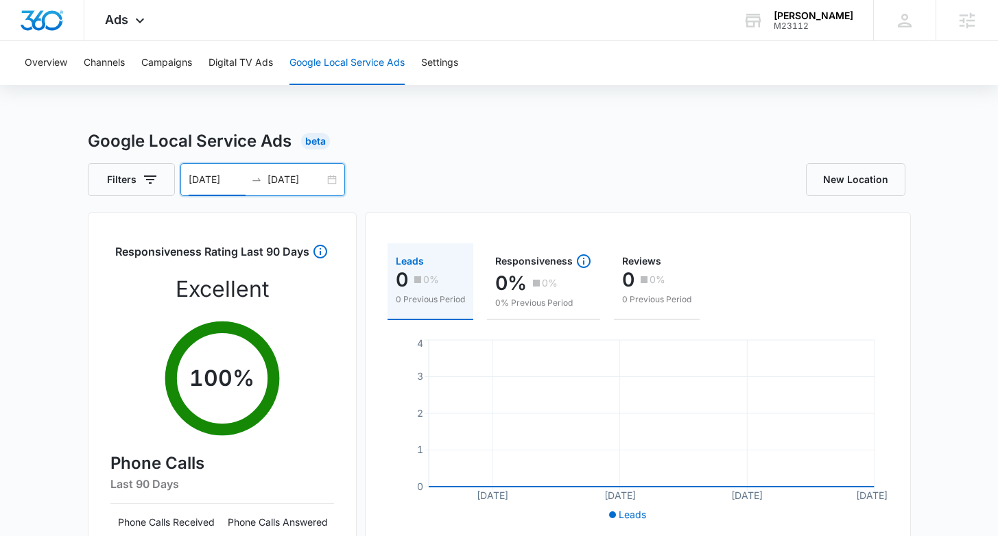
click at [326, 179] on div "09/09/2025 09/16/2025" at bounding box center [262, 179] width 165 height 33
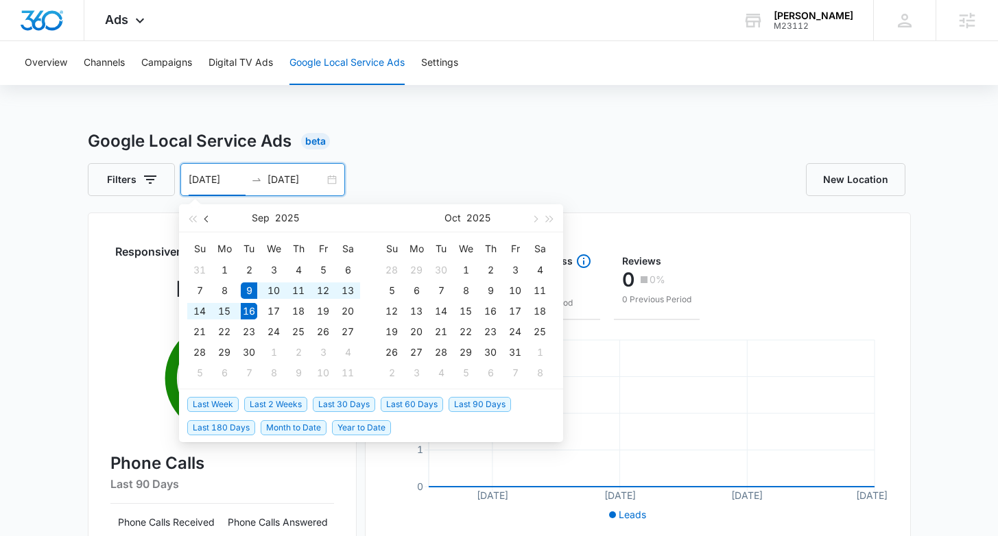
click at [208, 220] on span "button" at bounding box center [207, 218] width 7 height 7
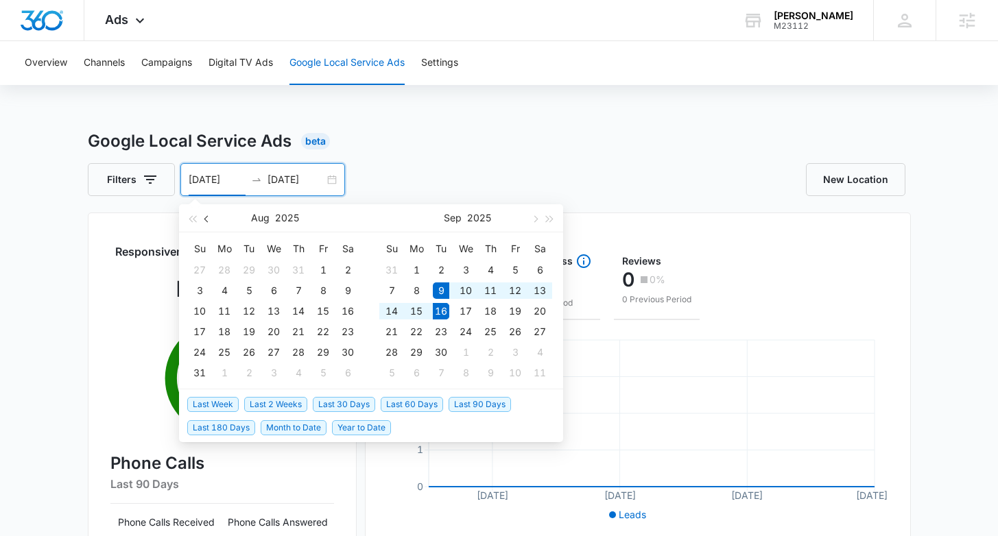
click at [208, 220] on span "button" at bounding box center [207, 218] width 7 height 7
click at [206, 220] on span "button" at bounding box center [207, 218] width 7 height 7
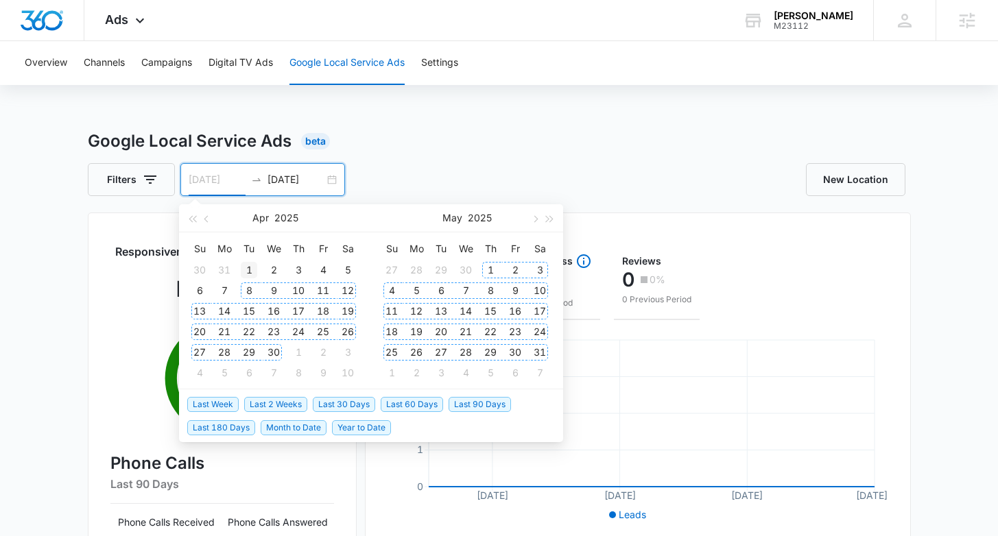
type input "04/01/2025"
click at [250, 264] on div "1" at bounding box center [249, 270] width 16 height 16
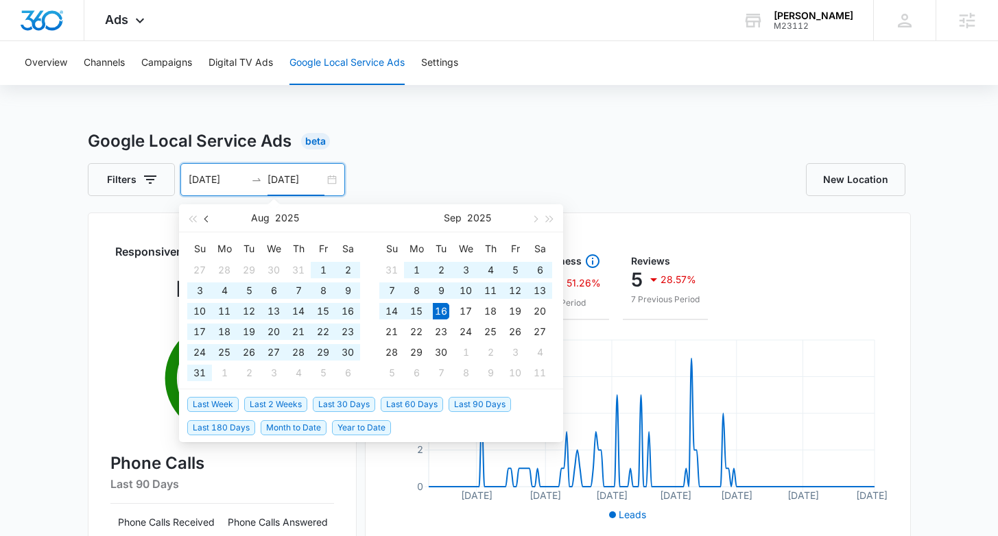
click at [203, 217] on button "button" at bounding box center [207, 217] width 15 height 27
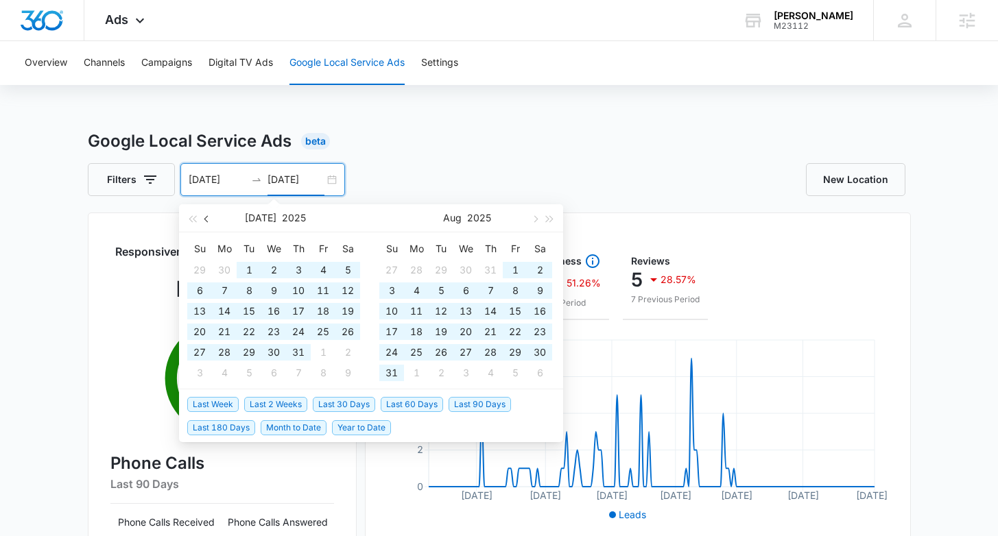
click at [203, 217] on button "button" at bounding box center [207, 217] width 15 height 27
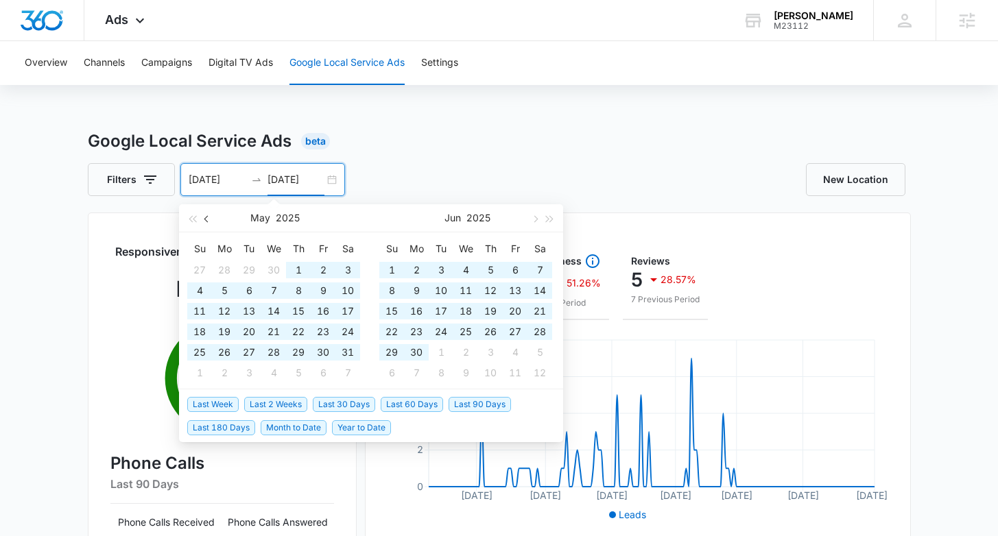
click at [203, 217] on button "button" at bounding box center [207, 217] width 15 height 27
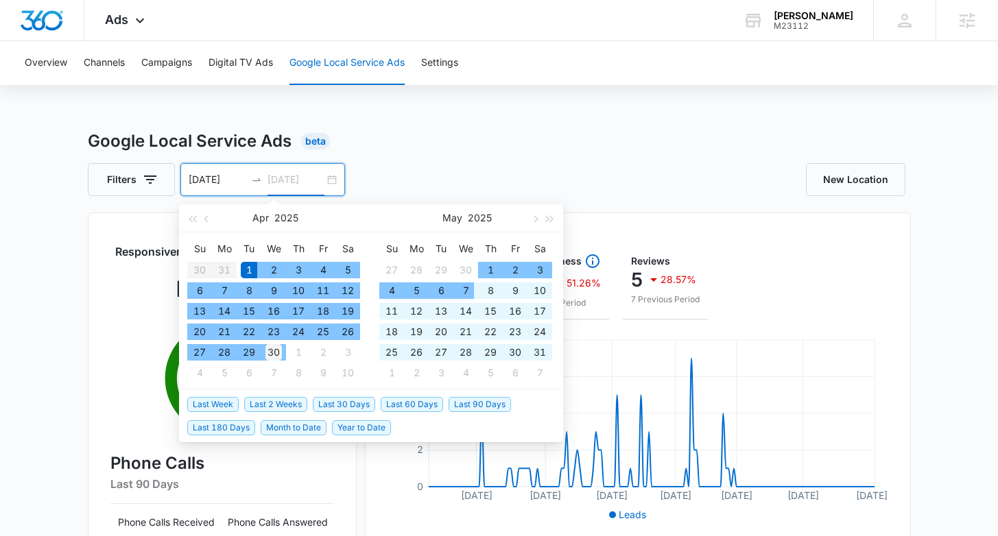
type input "04/30/2025"
click at [276, 354] on div "30" at bounding box center [273, 352] width 16 height 16
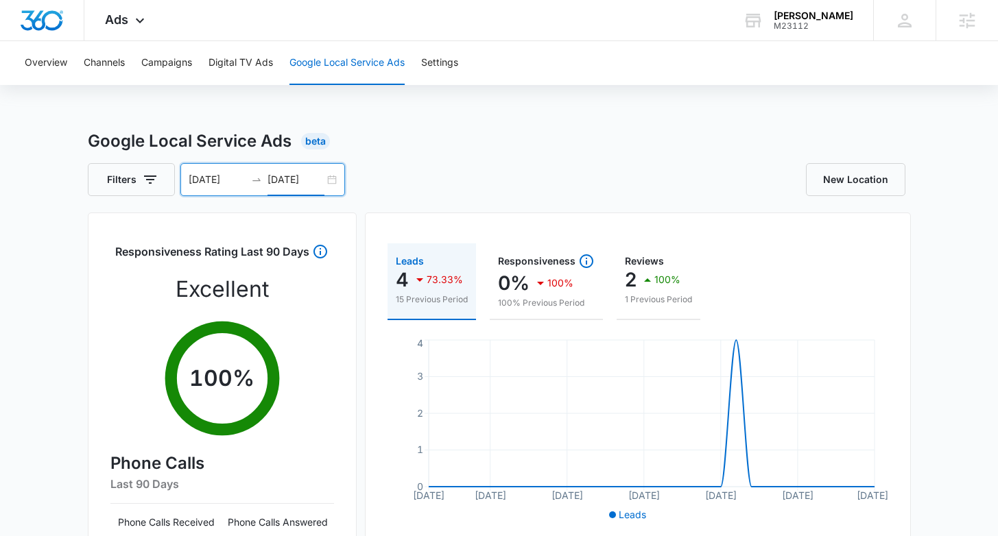
click at [331, 175] on div "04/01/2025 04/30/2025" at bounding box center [262, 179] width 165 height 33
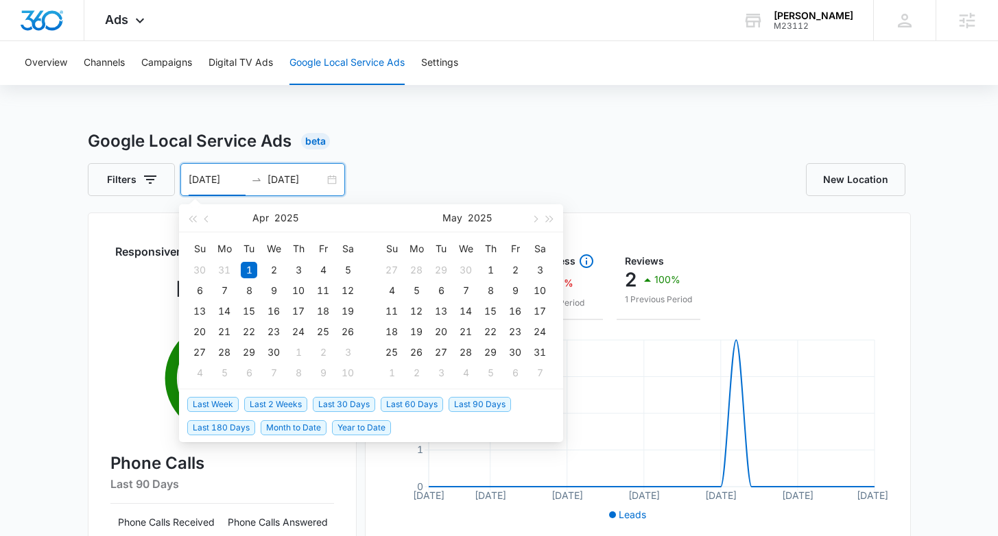
click at [226, 405] on span "Last Week" at bounding box center [212, 404] width 51 height 15
type input "09/09/2025"
type input "09/16/2025"
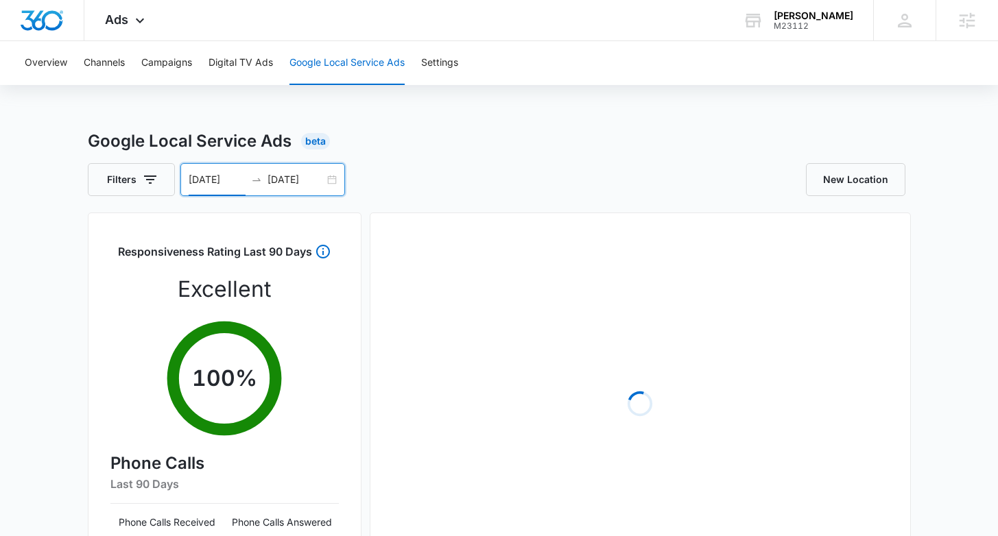
click at [326, 180] on div "09/09/2025 09/16/2025" at bounding box center [262, 179] width 165 height 33
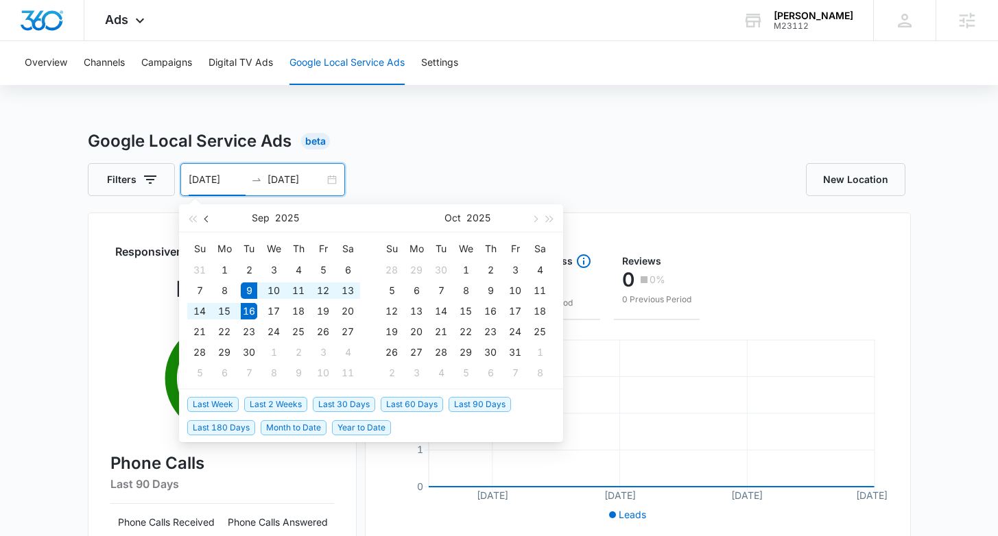
click at [207, 217] on span "button" at bounding box center [207, 218] width 7 height 7
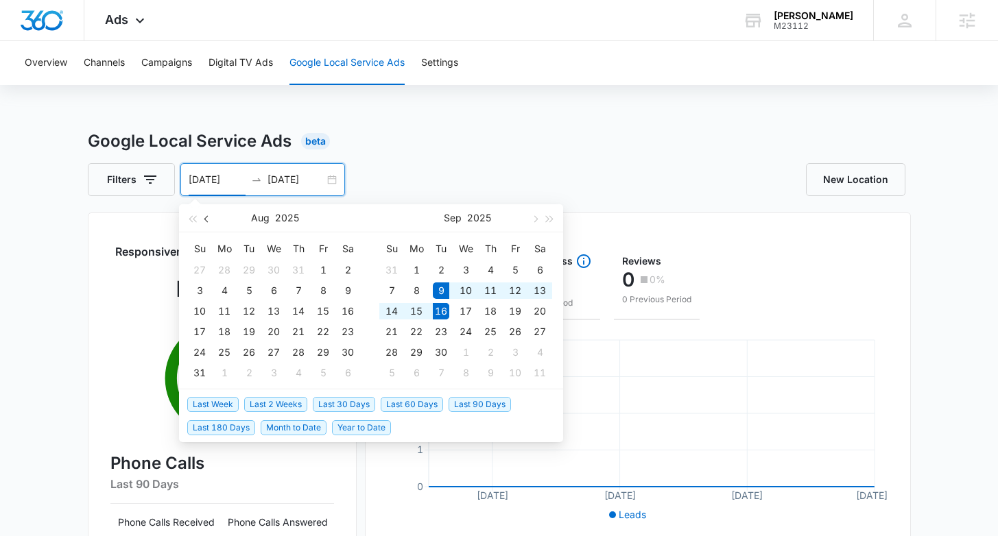
click at [207, 217] on span "button" at bounding box center [207, 218] width 7 height 7
type input "07/01/2025"
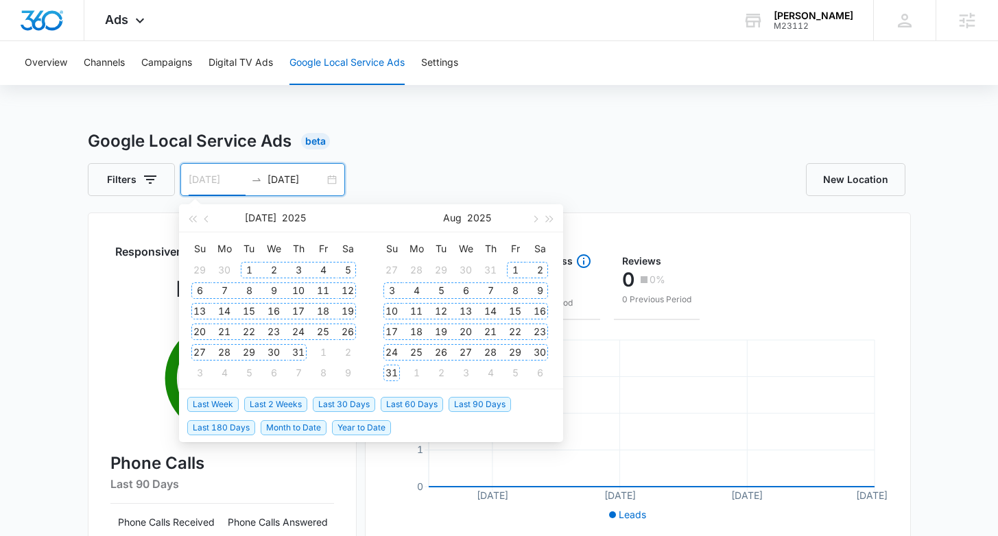
click at [245, 270] on div "1" at bounding box center [249, 270] width 16 height 16
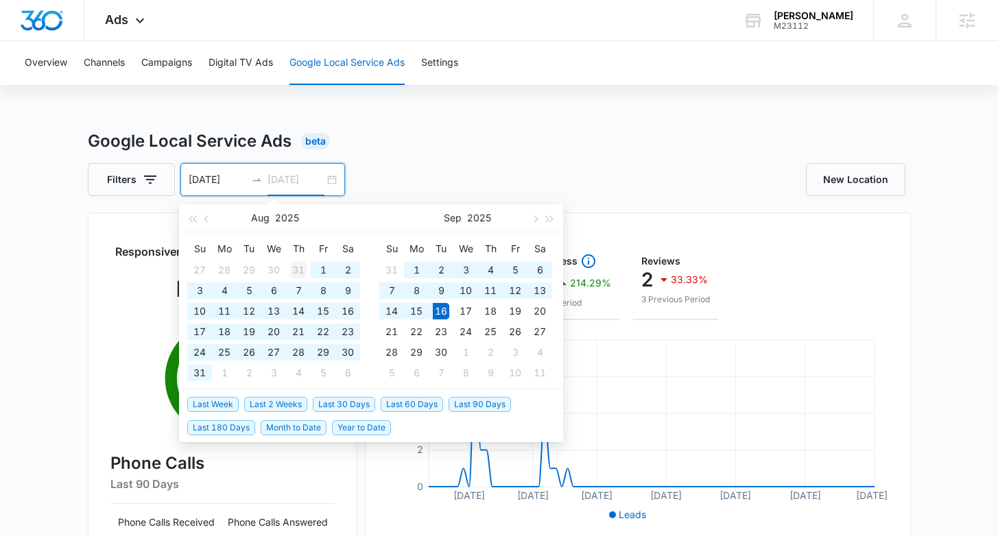
type input "07/31/2025"
click at [294, 270] on div "31" at bounding box center [298, 270] width 16 height 16
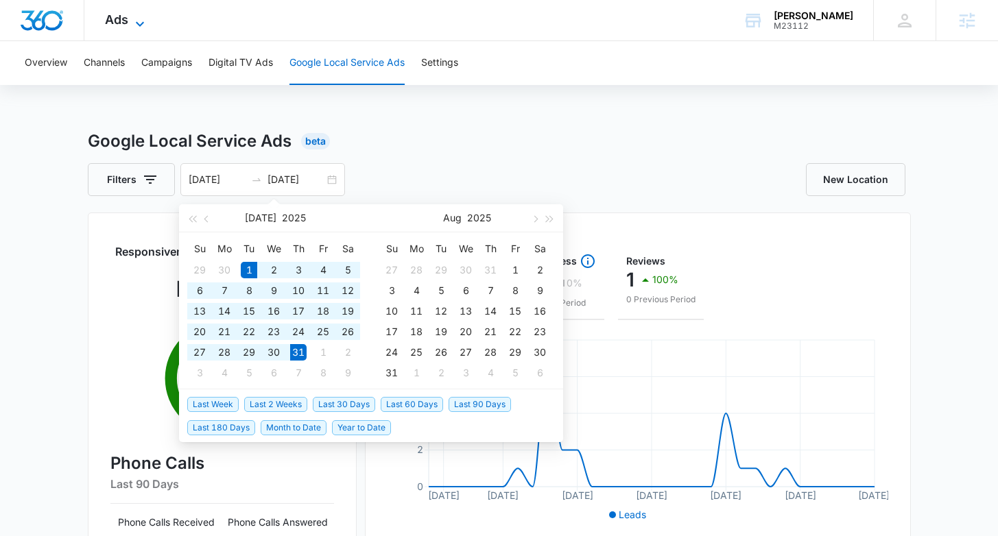
click at [127, 24] on span "Ads" at bounding box center [116, 19] width 23 height 14
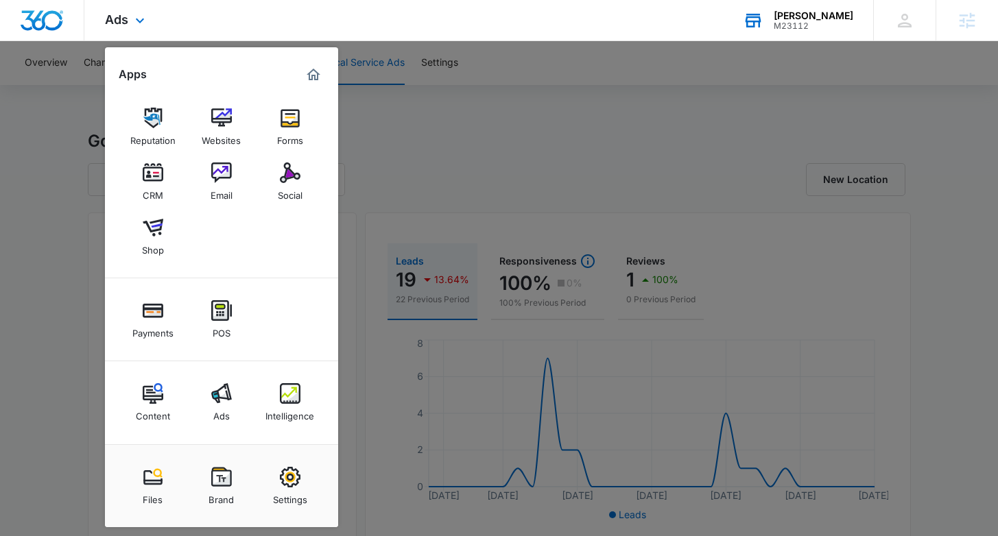
click at [812, 17] on div "Heather Lynn Law" at bounding box center [814, 15] width 80 height 11
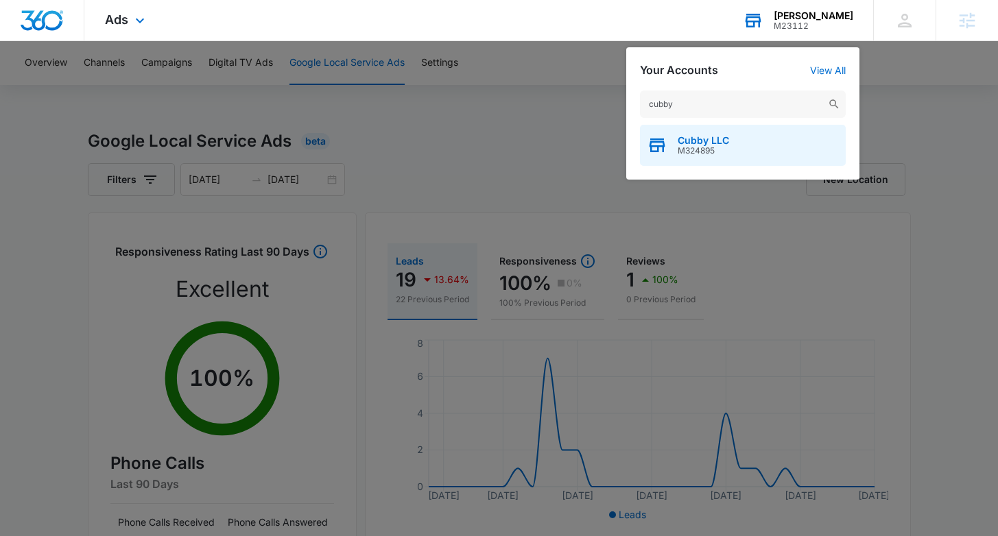
type input "cubby"
click at [696, 139] on span "Cubby LLC" at bounding box center [703, 140] width 51 height 11
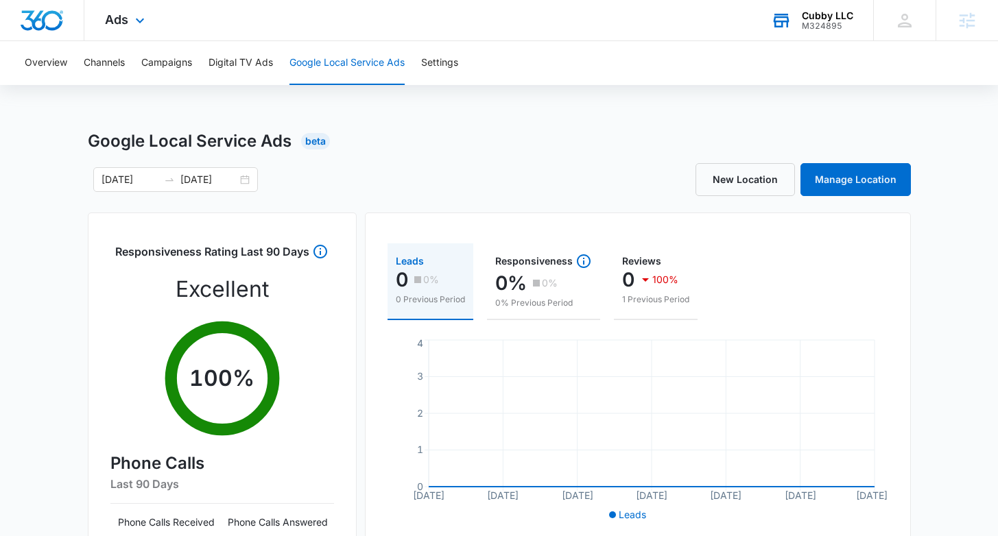
drag, startPoint x: 124, startPoint y: 32, endPoint x: 175, endPoint y: 65, distance: 60.9
click at [123, 32] on div "Ads Apps Reputation Websites Forms CRM Email Social Payments POS Content Ads In…" at bounding box center [126, 20] width 84 height 40
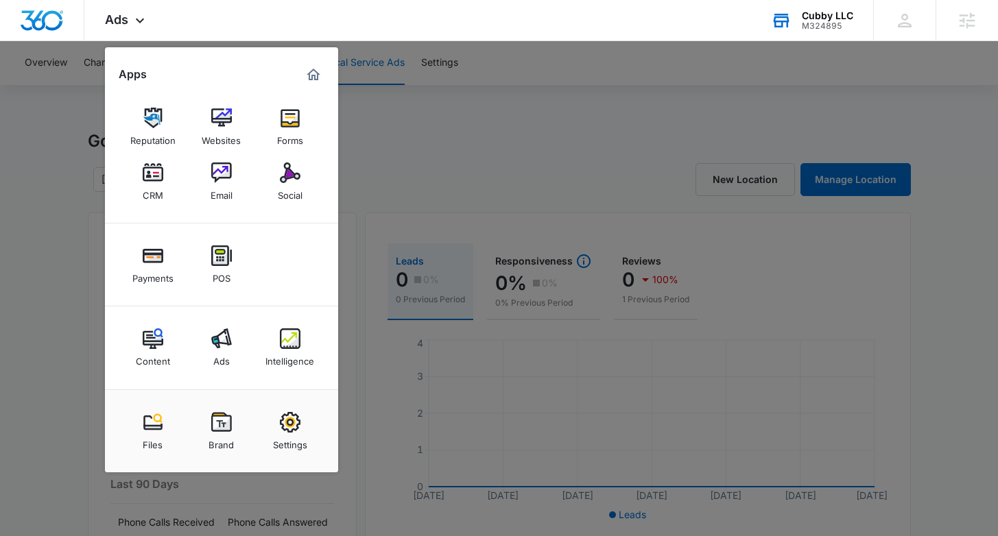
click at [312, 364] on div "Intelligence" at bounding box center [289, 358] width 49 height 18
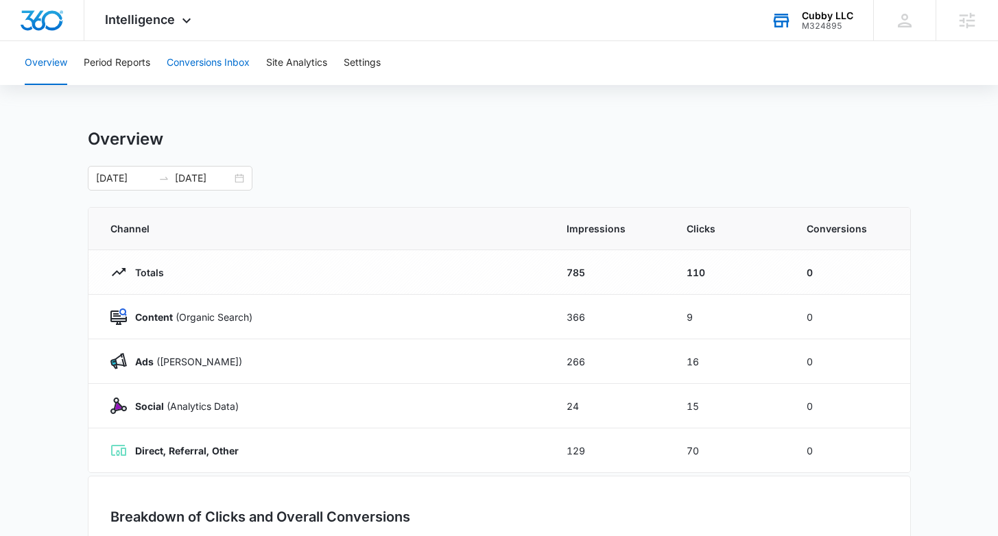
click at [214, 51] on button "Conversions Inbox" at bounding box center [208, 63] width 83 height 44
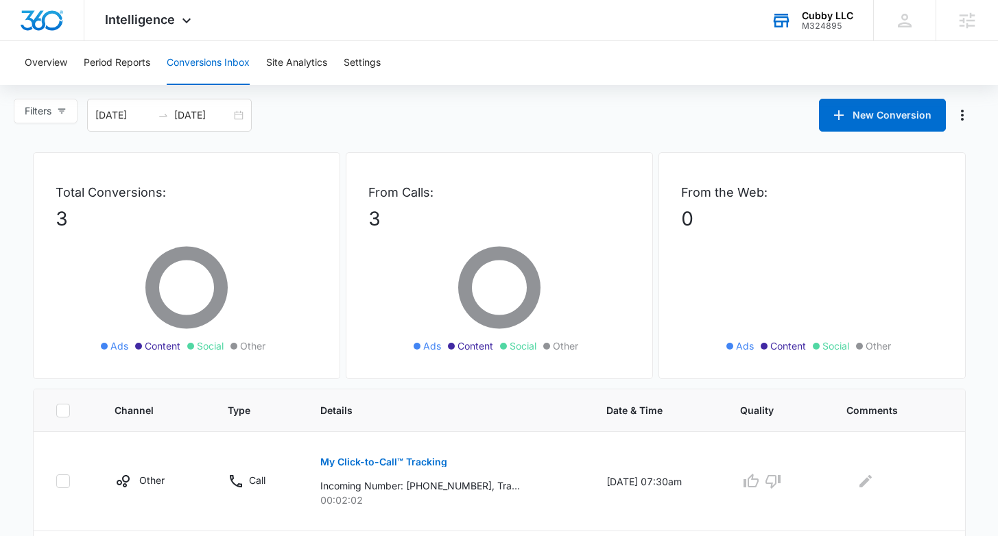
click at [724, 187] on p "From the Web:" at bounding box center [812, 192] width 262 height 19
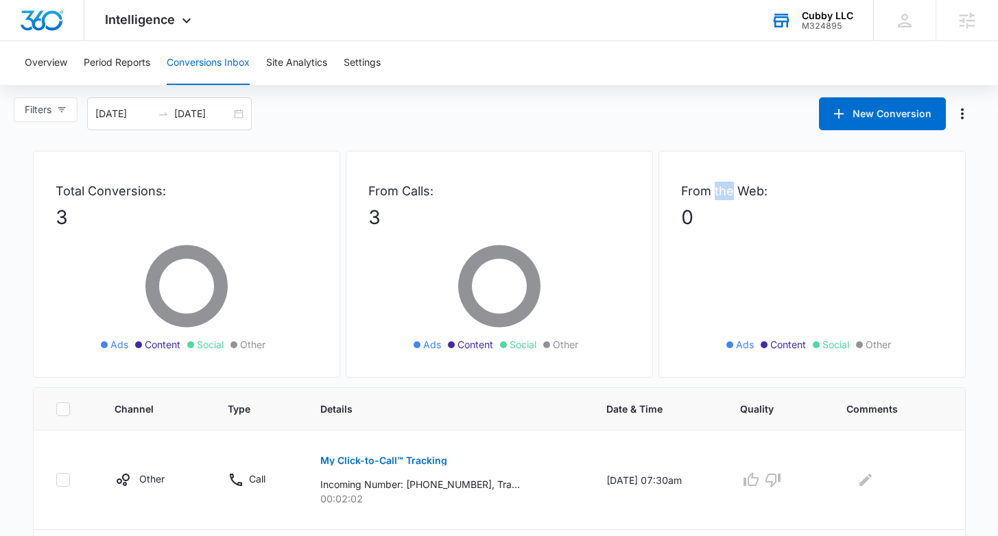
click at [724, 187] on p "From the Web:" at bounding box center [812, 191] width 262 height 19
click at [785, 194] on p "From the Web:" at bounding box center [812, 191] width 262 height 19
click at [720, 191] on p "From the Web:" at bounding box center [812, 191] width 262 height 19
click at [760, 193] on p "From the Web:" at bounding box center [812, 191] width 262 height 19
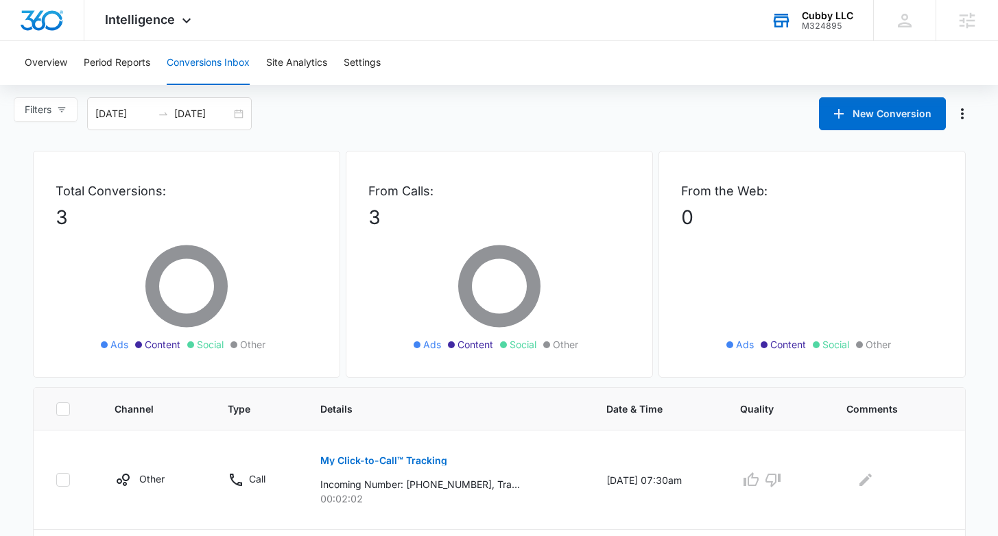
click at [752, 187] on p "From the Web:" at bounding box center [812, 191] width 262 height 19
click at [731, 193] on p "From the Web:" at bounding box center [812, 191] width 262 height 19
click at [764, 187] on p "From the Web:" at bounding box center [812, 191] width 262 height 19
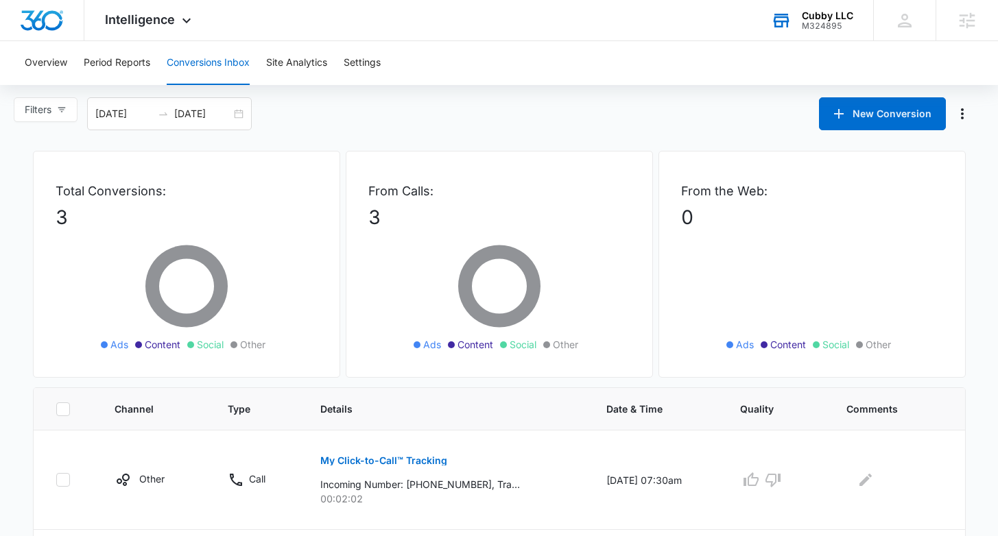
click at [763, 187] on p "From the Web:" at bounding box center [812, 191] width 262 height 19
drag, startPoint x: 770, startPoint y: 187, endPoint x: 762, endPoint y: 193, distance: 9.7
click at [762, 193] on p "From the Web:" at bounding box center [812, 191] width 262 height 19
click at [403, 192] on p "From Calls:" at bounding box center [499, 191] width 262 height 19
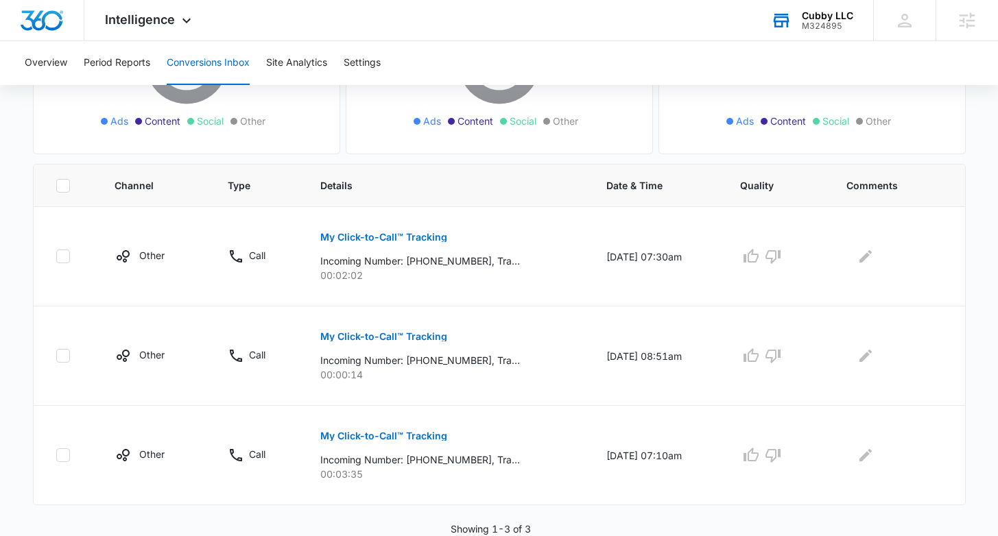
scroll to position [0, 0]
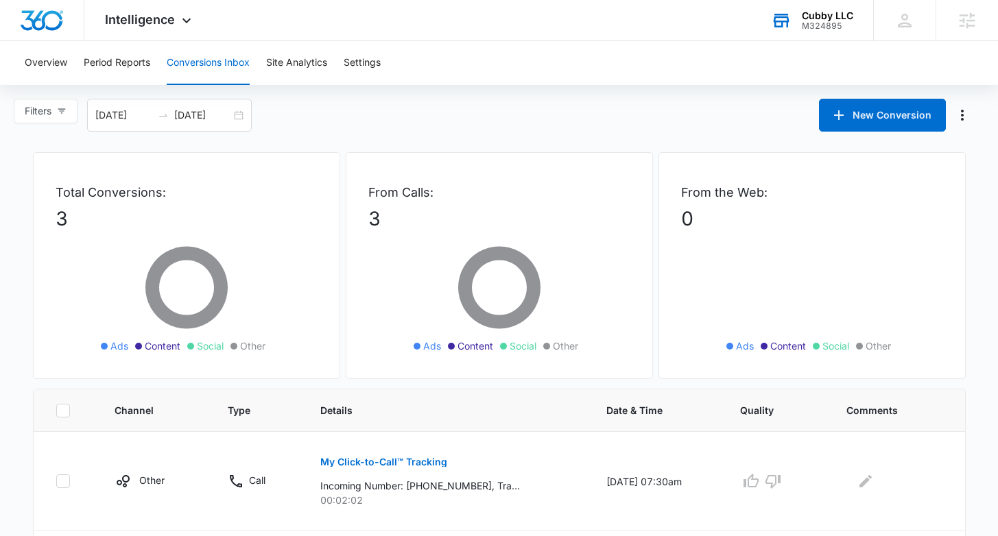
click at [440, 182] on div "From Calls: 3 Ads Content Social Other" at bounding box center [499, 265] width 307 height 227
click at [429, 189] on p "From Calls:" at bounding box center [499, 192] width 262 height 19
click at [420, 193] on p "From Calls:" at bounding box center [499, 192] width 262 height 19
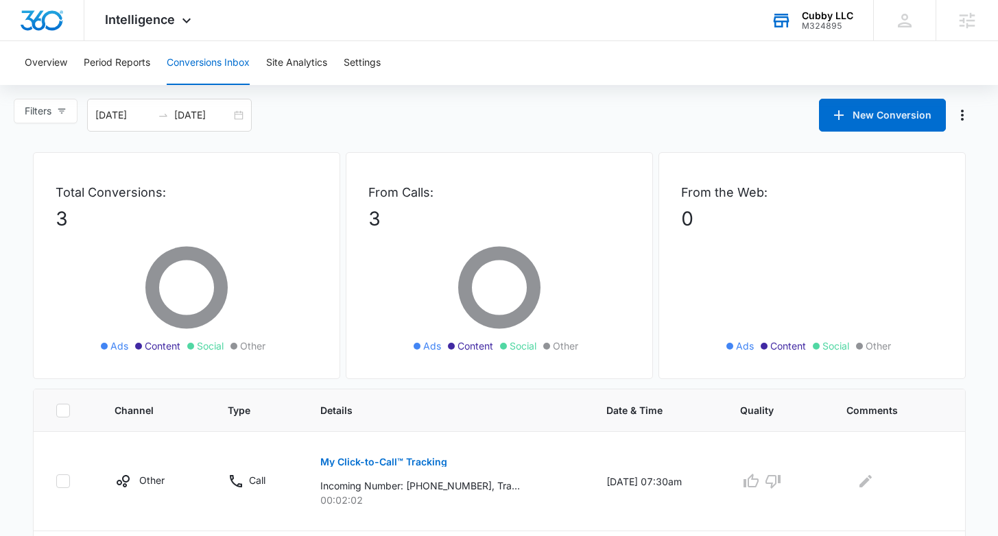
click at [755, 192] on p "From the Web:" at bounding box center [812, 192] width 262 height 19
click at [754, 192] on p "From the Web:" at bounding box center [812, 192] width 262 height 19
drag, startPoint x: 754, startPoint y: 192, endPoint x: 861, endPoint y: 185, distance: 107.2
click at [754, 192] on p "From the Web:" at bounding box center [812, 192] width 262 height 19
click at [239, 112] on div "08/17/2025 09/16/2025" at bounding box center [169, 115] width 165 height 33
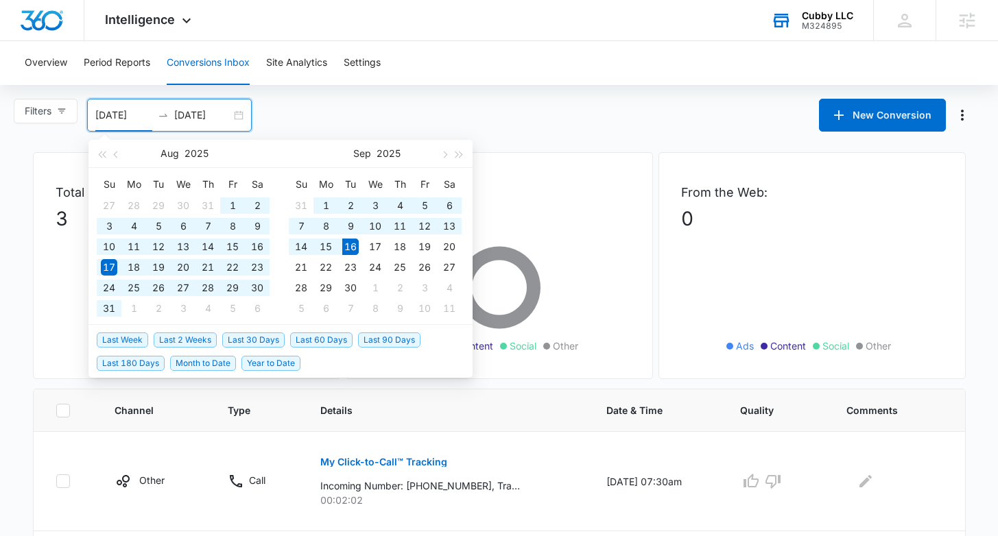
click at [390, 336] on span "Last 90 Days" at bounding box center [389, 340] width 62 height 15
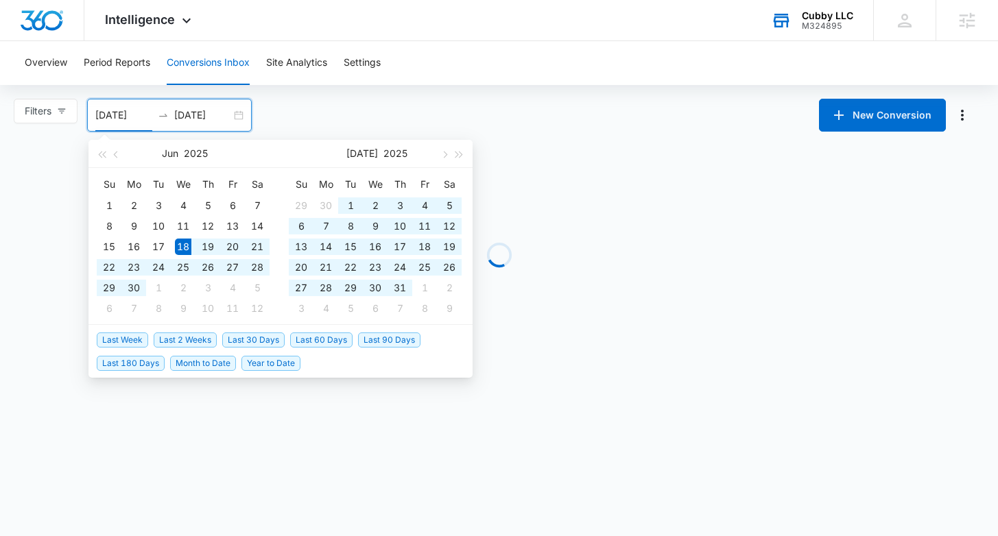
type input "06/18/2025"
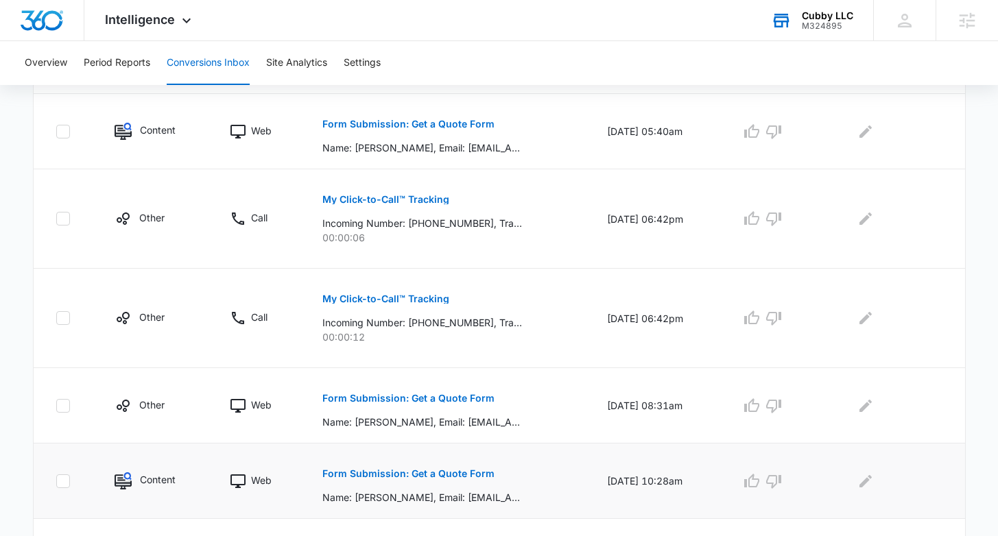
scroll to position [837, 0]
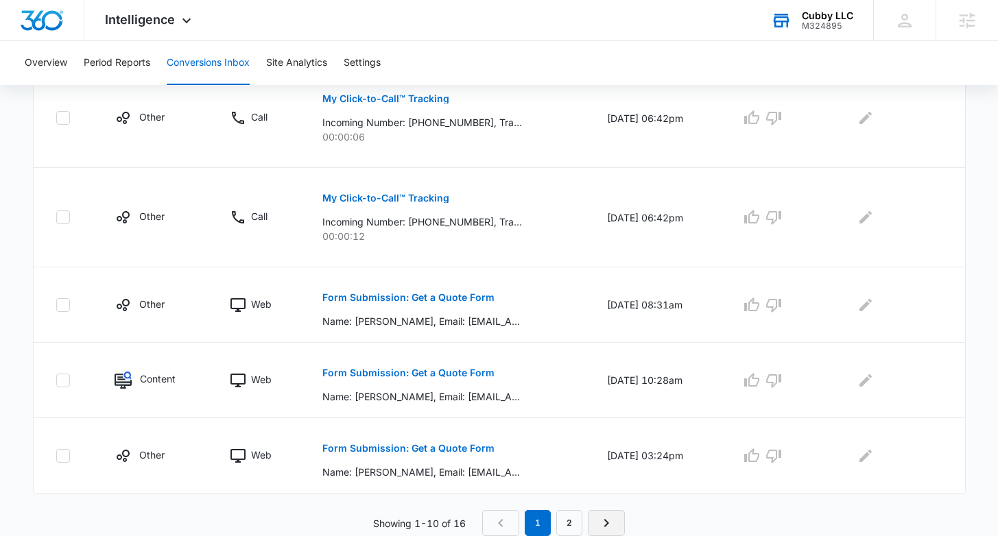
click at [610, 518] on icon "Next Page" at bounding box center [606, 523] width 16 height 16
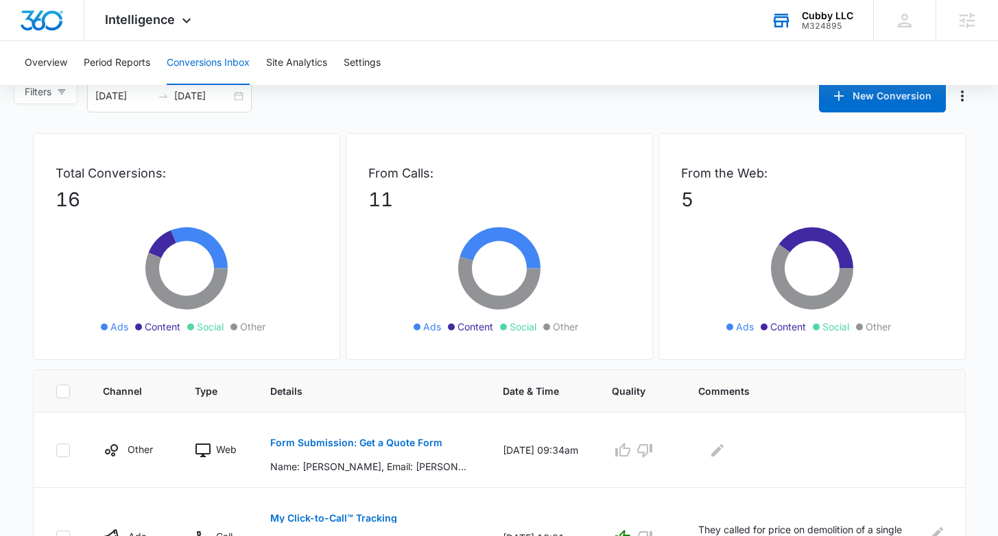
scroll to position [0, 0]
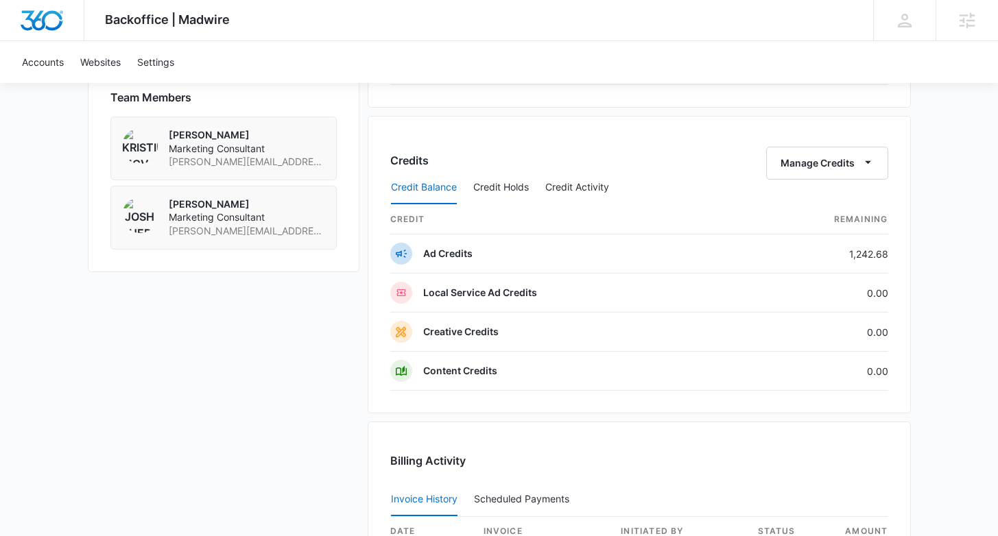
scroll to position [859, 0]
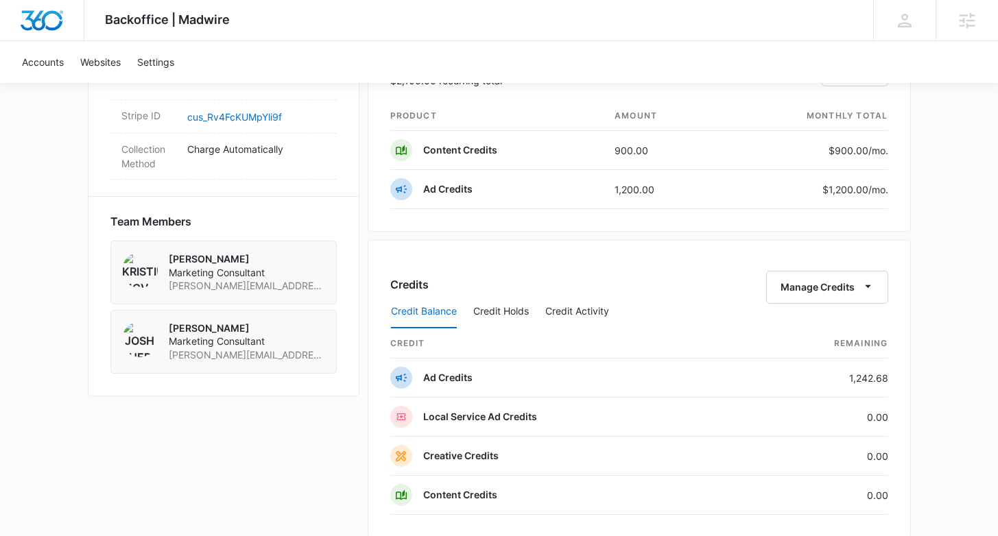
click at [624, 274] on div "Payment Method 0387 exp. 7/2027 Manage Subscriptions Pricing Page Manage Market…" at bounding box center [639, 289] width 543 height 1639
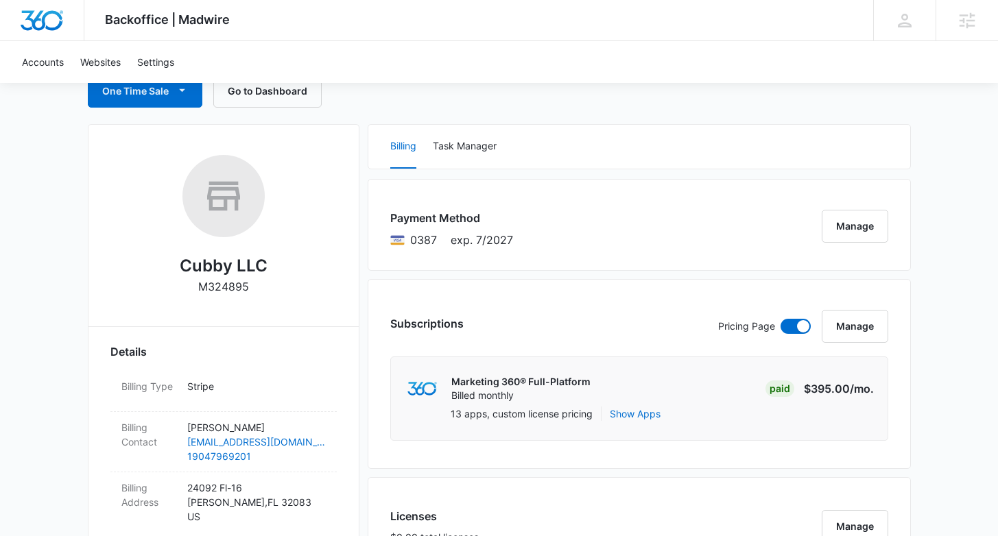
scroll to position [0, 0]
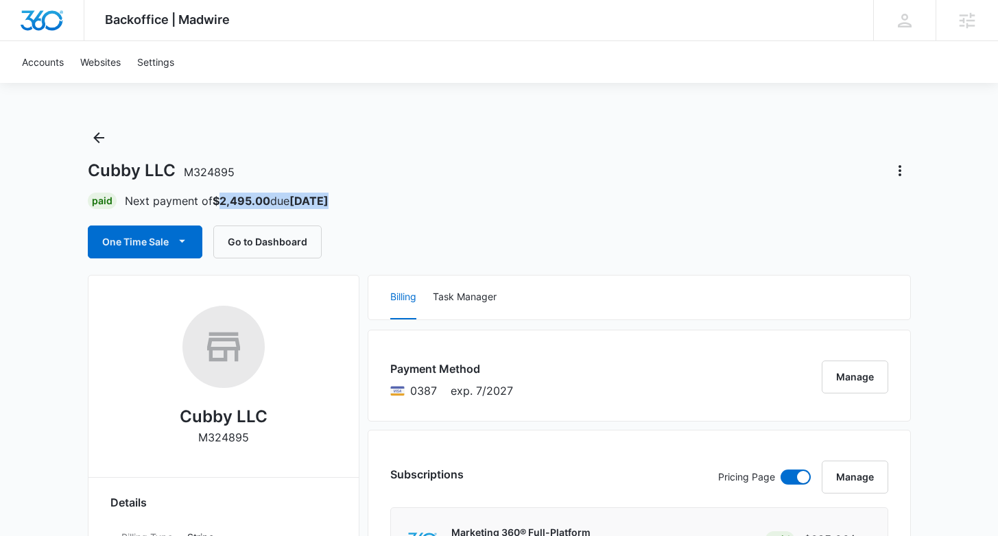
drag, startPoint x: 218, startPoint y: 196, endPoint x: 356, endPoint y: 208, distance: 138.4
click at [356, 208] on div "Paid Next payment of $2,495.00 due [DATE]" at bounding box center [499, 201] width 823 height 16
click at [401, 218] on div "Cubby LLC M324895 Paid Next payment of $2,495.00 due [DATE] One Time Sale Go to…" at bounding box center [499, 193] width 823 height 132
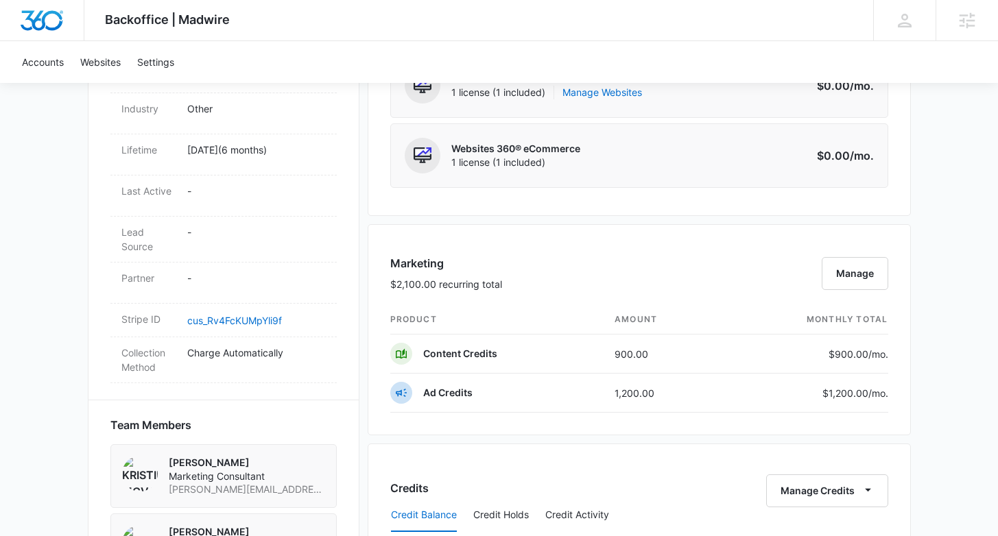
scroll to position [641, 0]
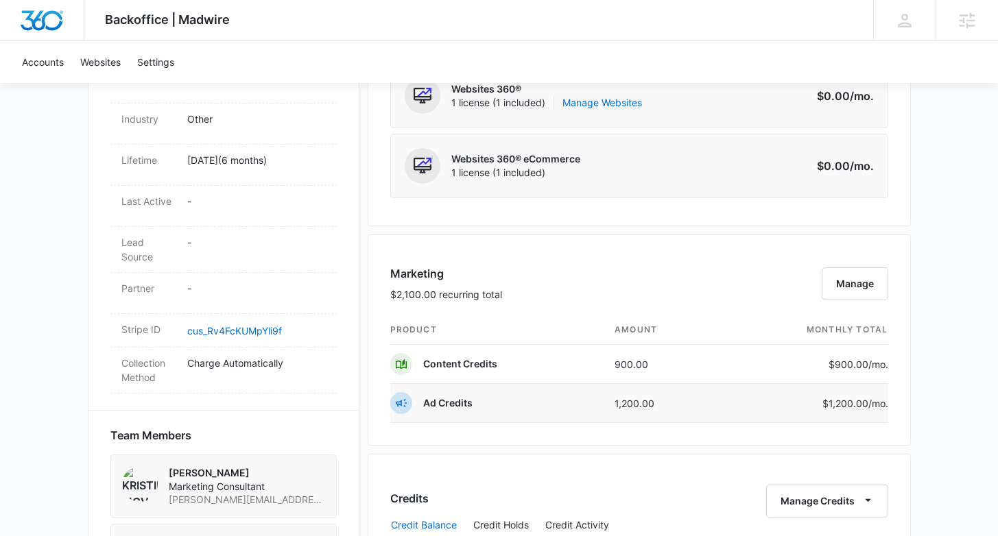
click at [817, 410] on td "$1,200.00 /mo." at bounding box center [804, 403] width 167 height 39
click at [816, 409] on div "$1,200.00 /mo." at bounding box center [810, 403] width 156 height 14
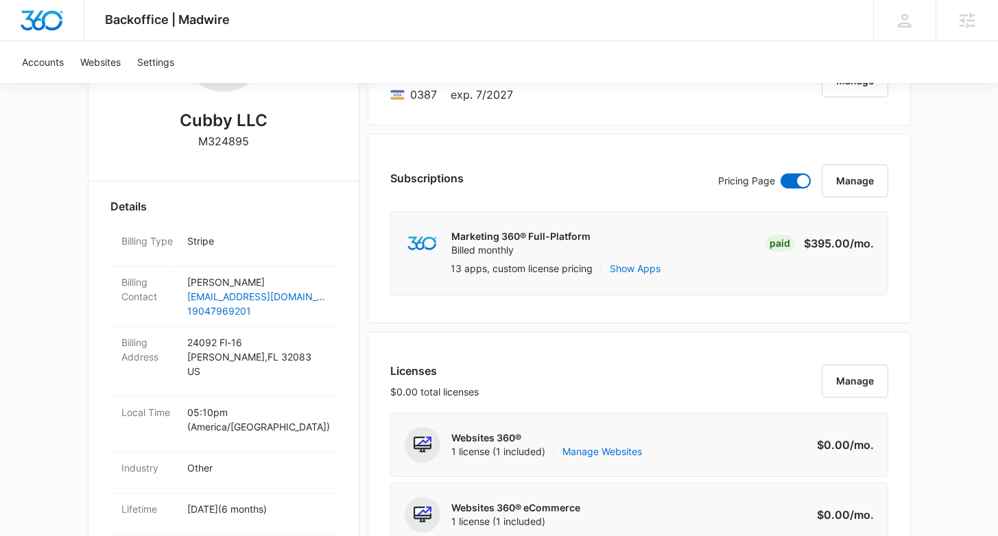
scroll to position [0, 0]
